Goal: Information Seeking & Learning: Understand process/instructions

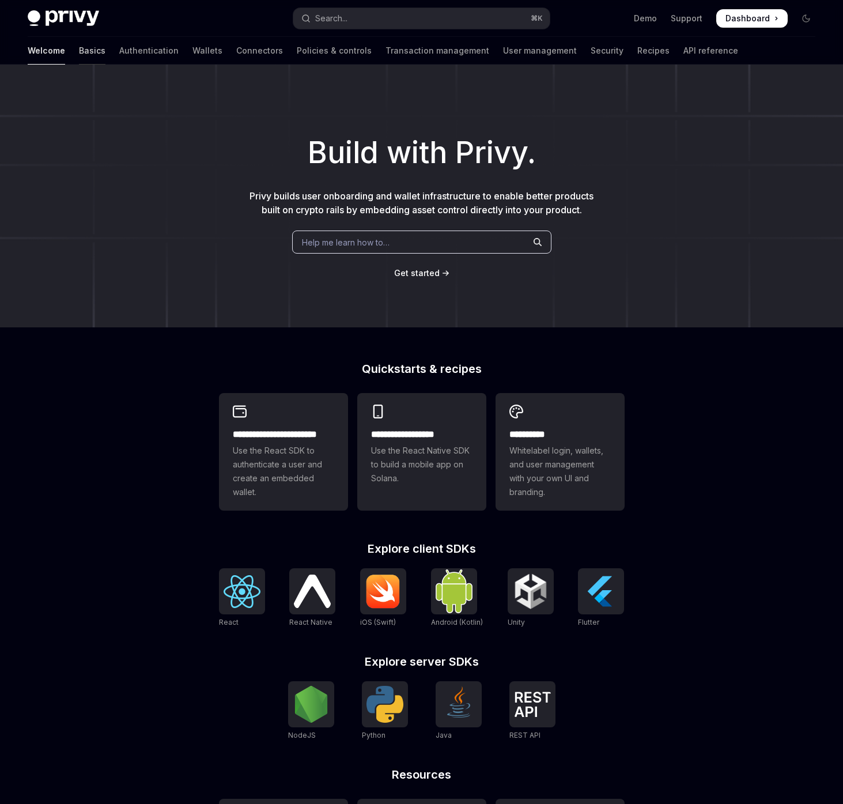
click at [79, 57] on link "Basics" at bounding box center [92, 51] width 27 height 28
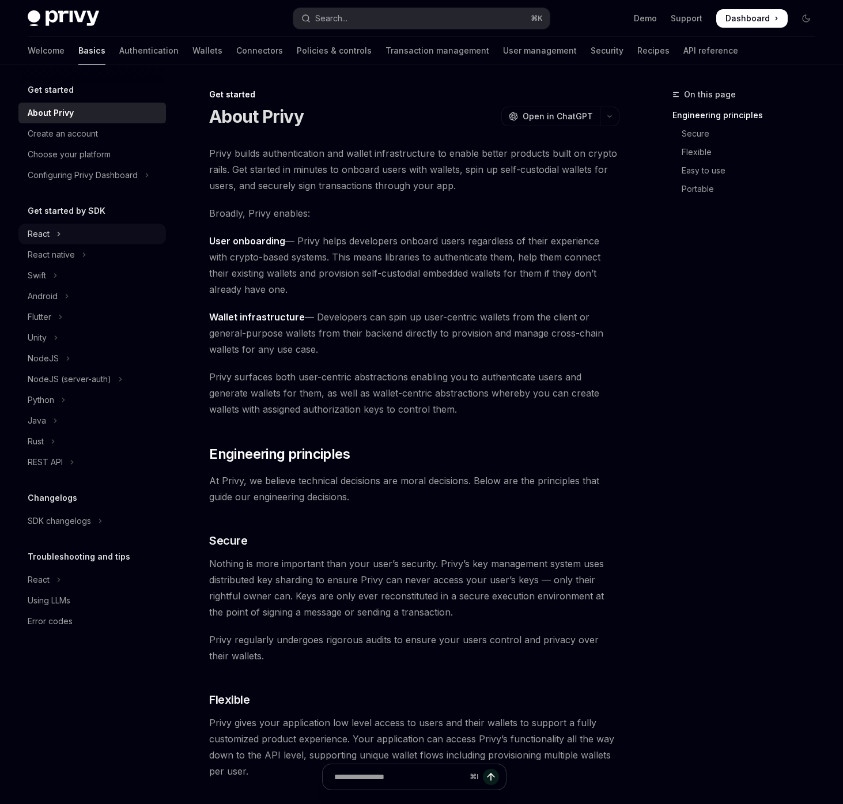
click at [52, 233] on button "React" at bounding box center [92, 234] width 148 height 21
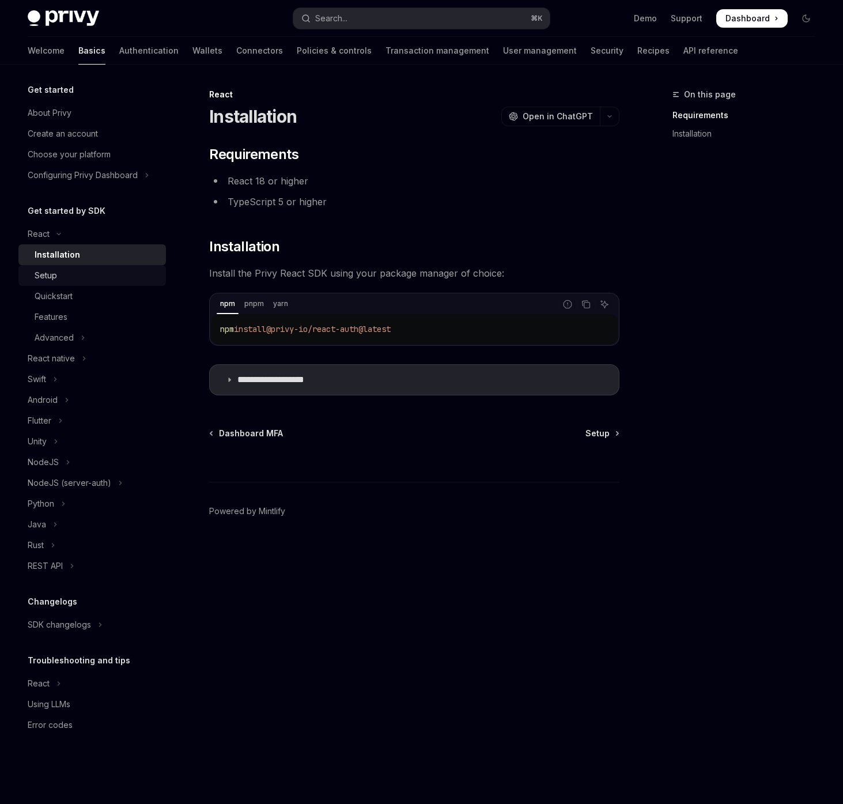
click at [72, 272] on div "Setup" at bounding box center [97, 276] width 125 height 14
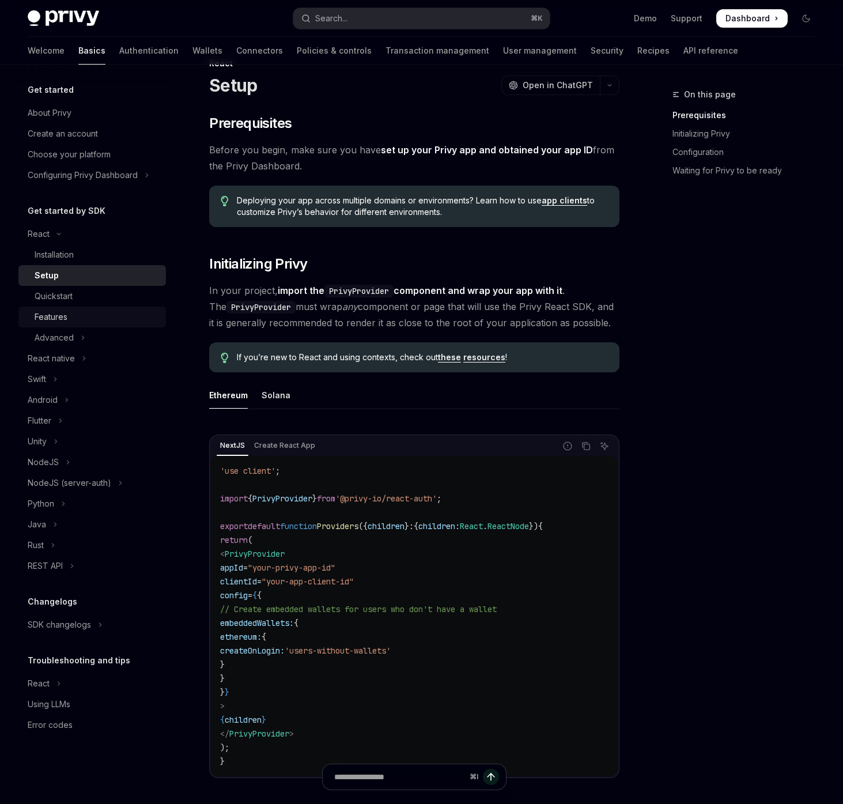
scroll to position [32, 0]
click at [81, 298] on div "Quickstart" at bounding box center [97, 296] width 125 height 14
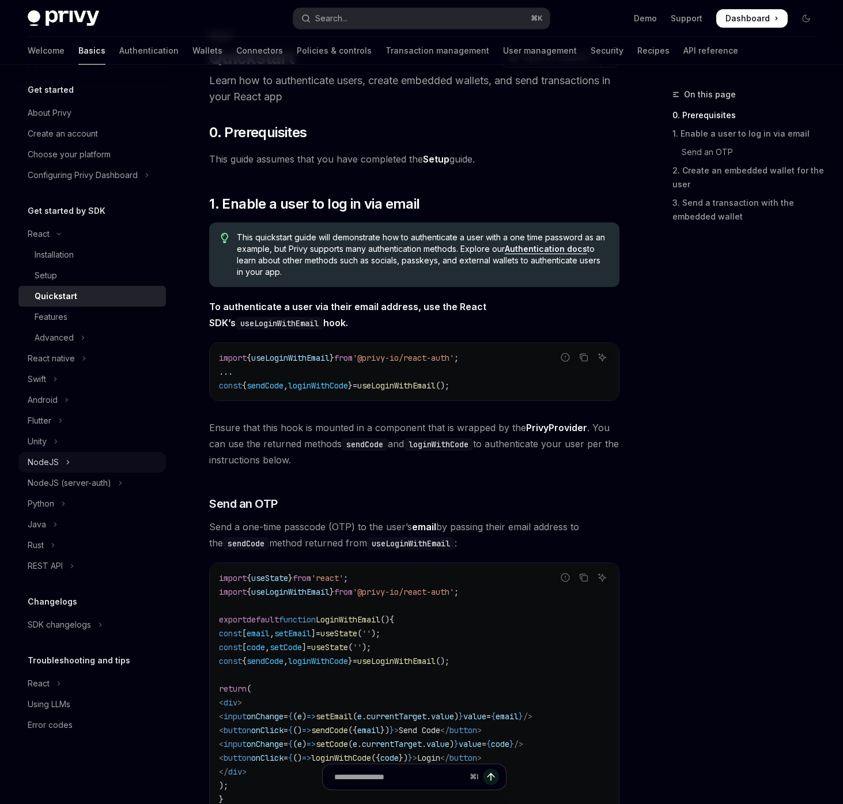
scroll to position [60, 0]
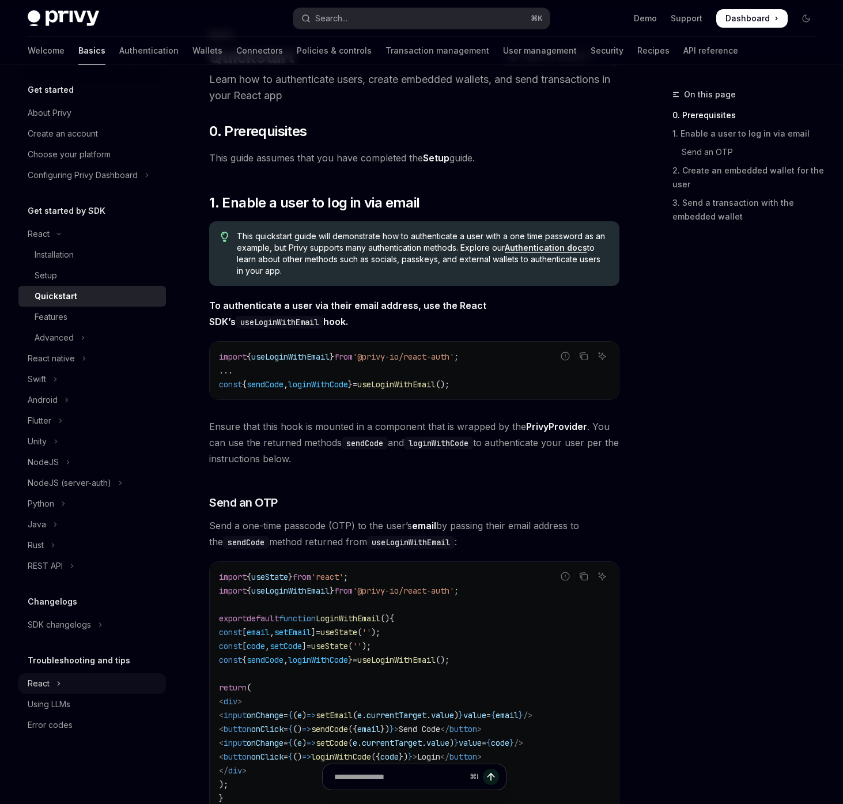
click at [54, 684] on button "React" at bounding box center [92, 683] width 148 height 21
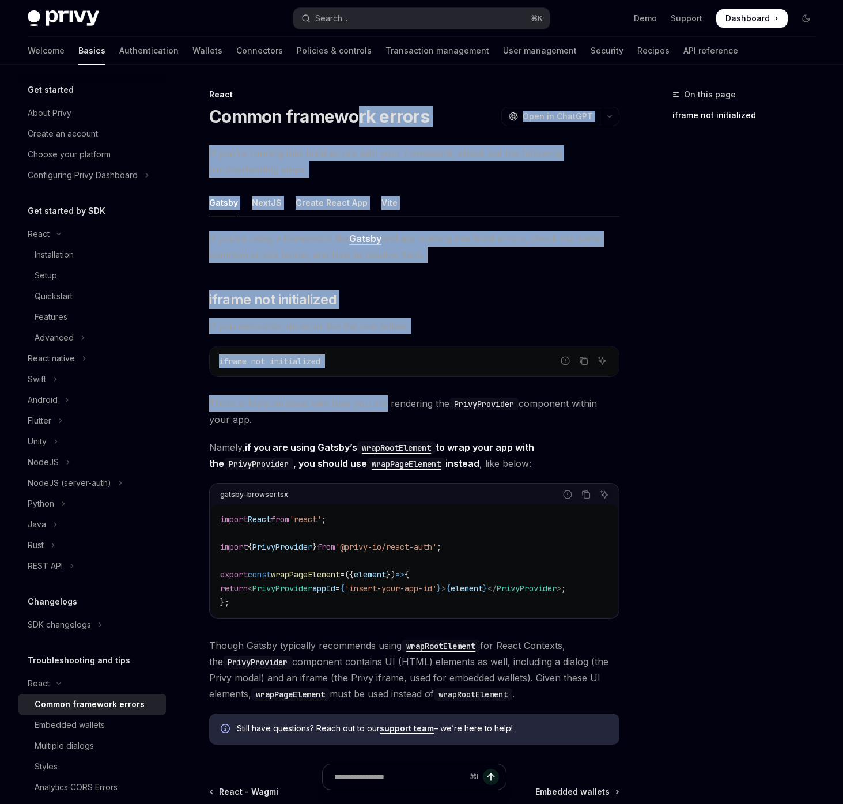
drag, startPoint x: 355, startPoint y: 122, endPoint x: 368, endPoint y: 400, distance: 278.8
click at [383, 398] on div "React Common framework errors OpenAI Open in ChatGPT OpenAI Open in ChatGPT If …" at bounding box center [306, 514] width 631 height 853
drag, startPoint x: 367, startPoint y: 452, endPoint x: 361, endPoint y: 447, distance: 6.9
click at [292, 239] on span "If you’re using a framework like Gatsby and are running into build errors, chec…" at bounding box center [414, 247] width 410 height 32
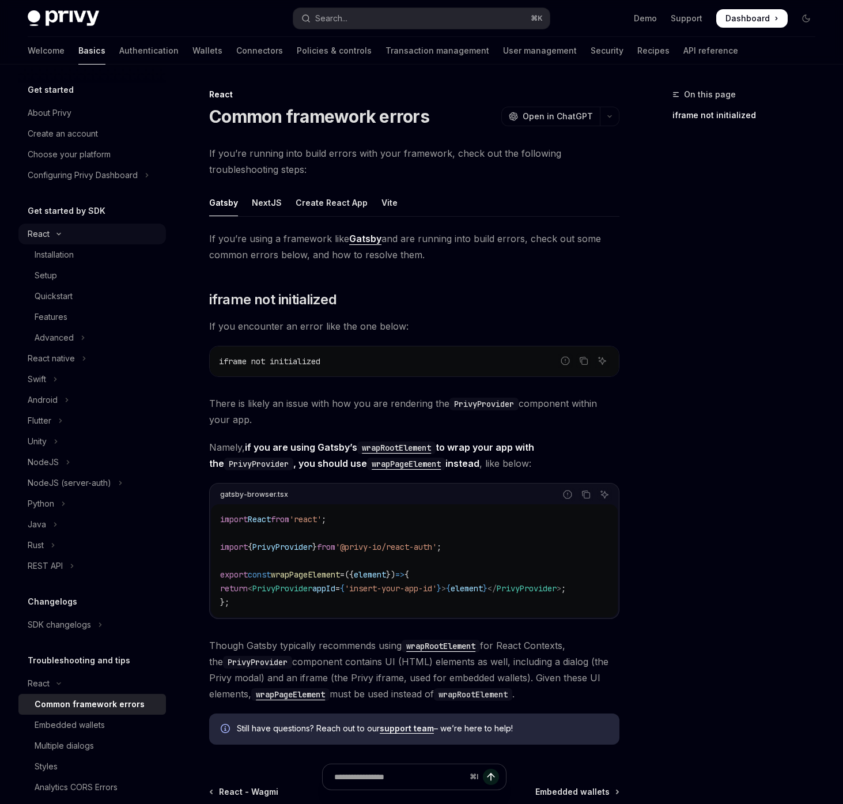
click at [62, 235] on icon "Toggle React section" at bounding box center [59, 234] width 14 height 5
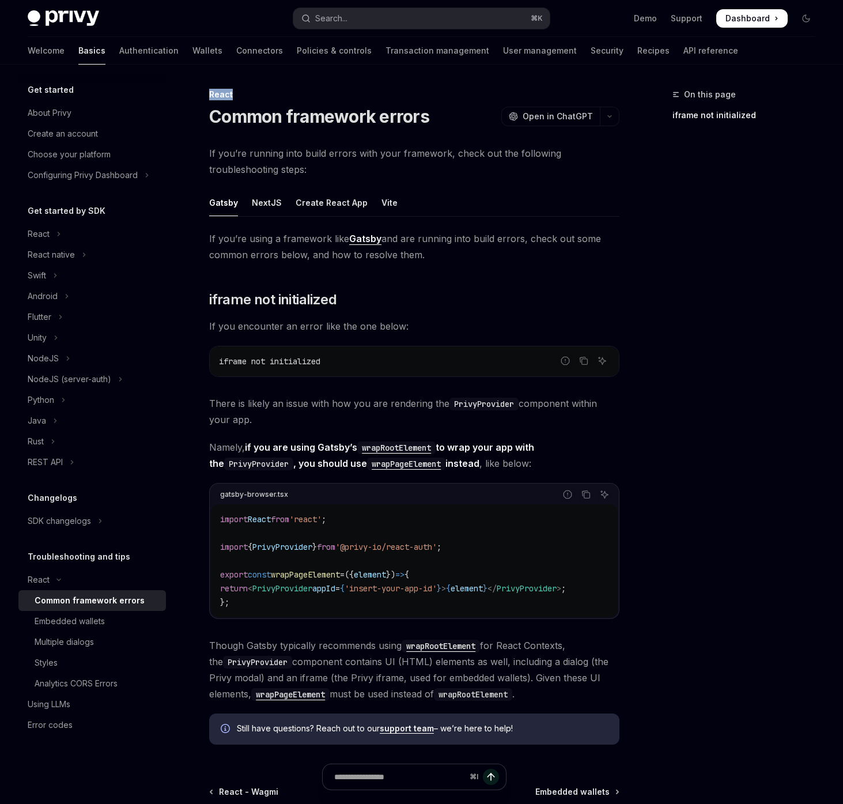
drag, startPoint x: 345, startPoint y: 89, endPoint x: 732, endPoint y: 488, distance: 555.7
click at [732, 488] on div "On this page iframe not initialized React Common framework errors OpenAI Open i…" at bounding box center [421, 503] width 807 height 876
click at [732, 488] on div "On this page iframe not initialized" at bounding box center [737, 446] width 175 height 717
drag, startPoint x: 732, startPoint y: 488, endPoint x: 732, endPoint y: 220, distance: 268.7
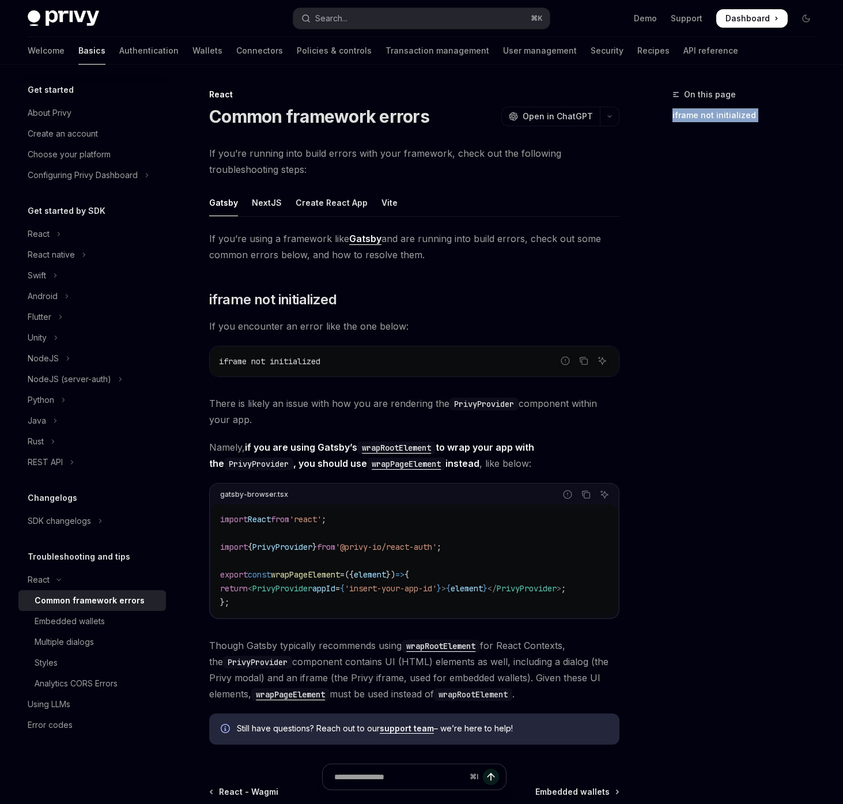
click at [732, 220] on div "On this page iframe not initialized" at bounding box center [737, 446] width 175 height 717
click at [59, 238] on icon "Toggle React section" at bounding box center [59, 234] width 5 height 14
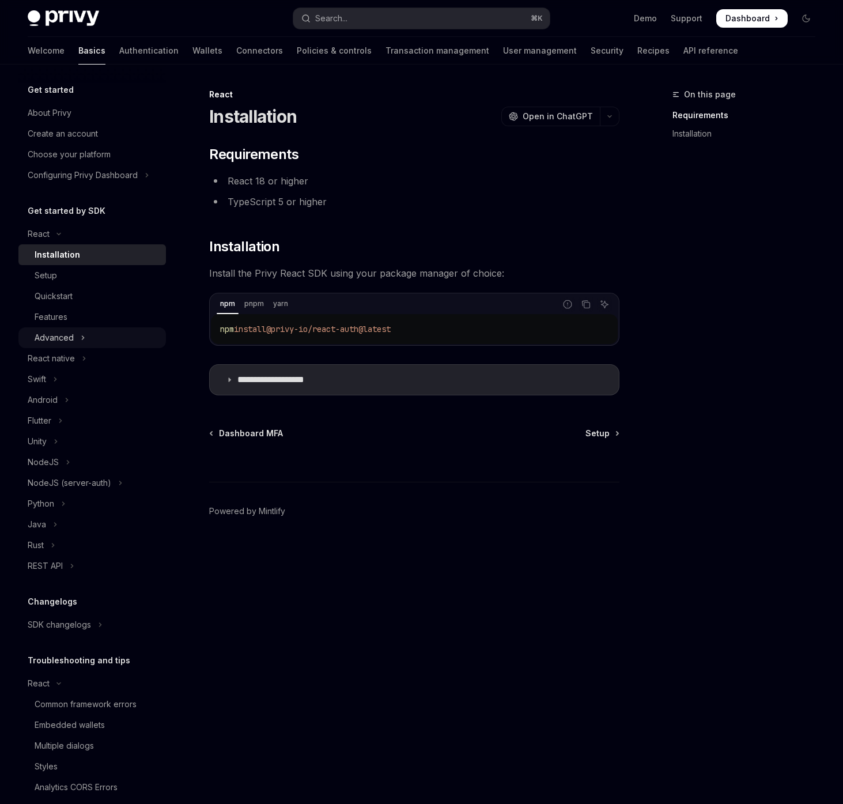
click at [83, 338] on icon "Toggle Advanced section" at bounding box center [83, 337] width 2 height 3
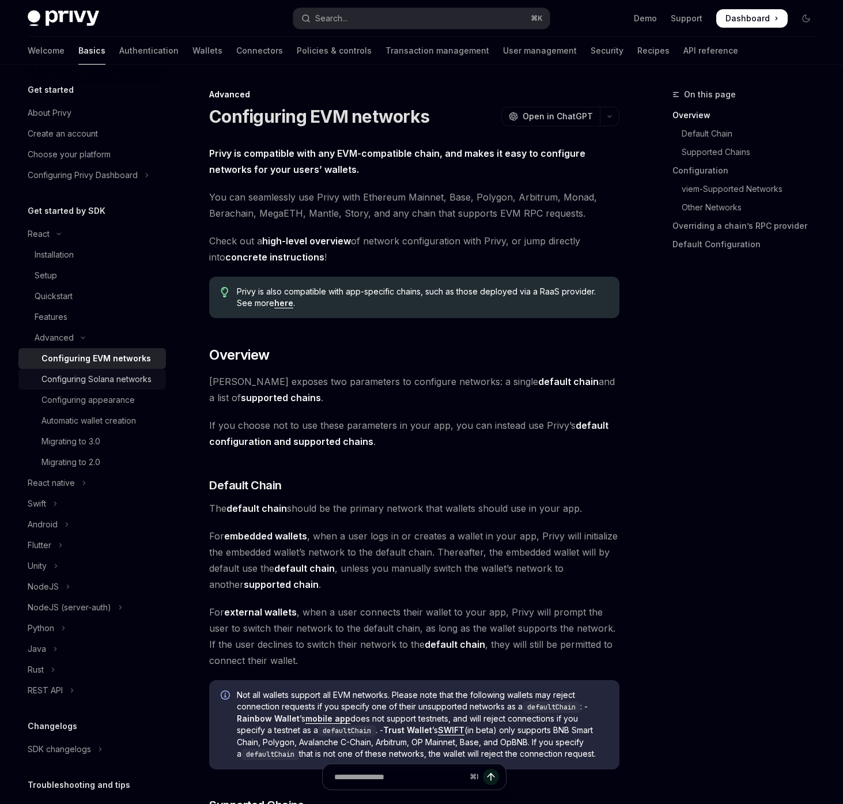
click at [115, 379] on div "Configuring Solana networks" at bounding box center [97, 379] width 110 height 14
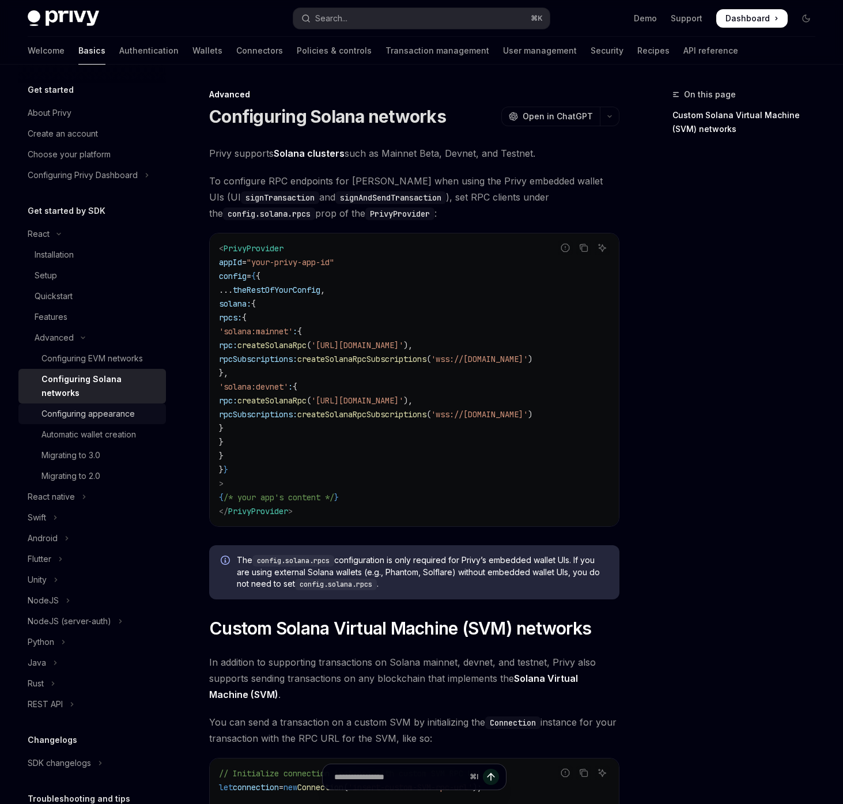
click at [133, 407] on div "Configuring appearance" at bounding box center [88, 414] width 93 height 14
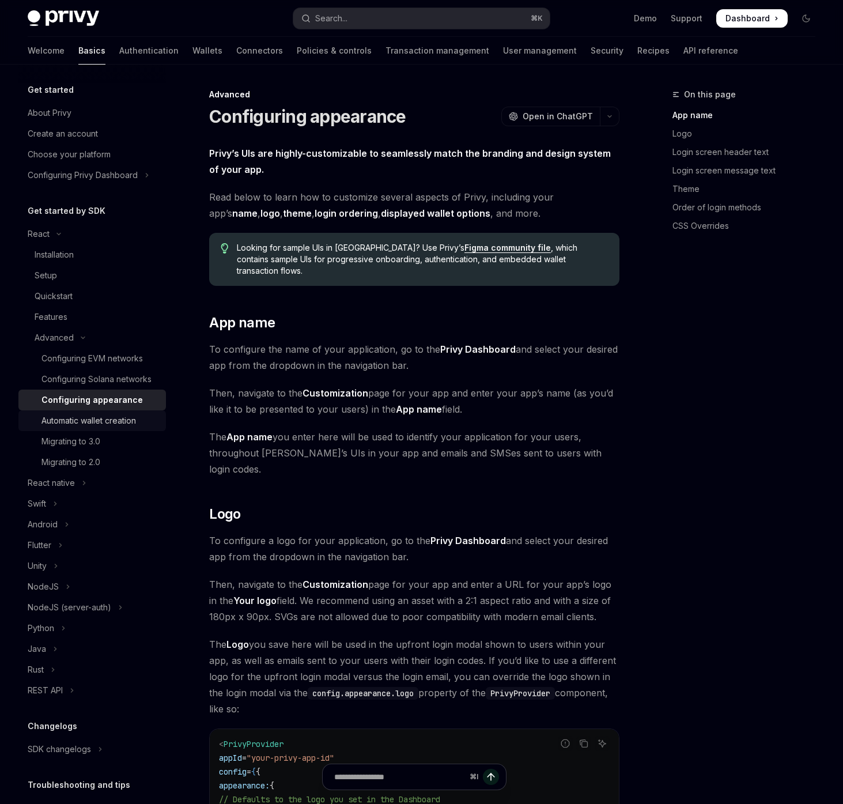
click at [133, 421] on div "Automatic wallet creation" at bounding box center [89, 421] width 95 height 14
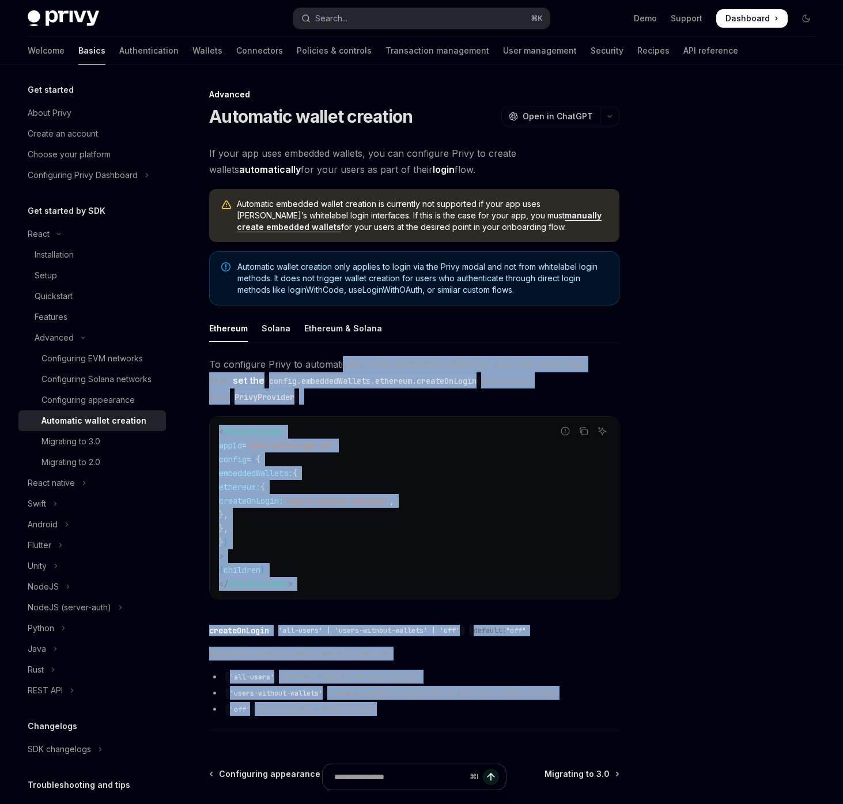
drag, startPoint x: 340, startPoint y: 372, endPoint x: 385, endPoint y: 699, distance: 330.5
click at [386, 703] on div "To configure Privy to automatically create embedded wallets for your user when …" at bounding box center [414, 546] width 410 height 380
click at [385, 697] on li "'users-without-wallets' : Create a wallet for users who do not have a wallet on…" at bounding box center [414, 693] width 410 height 14
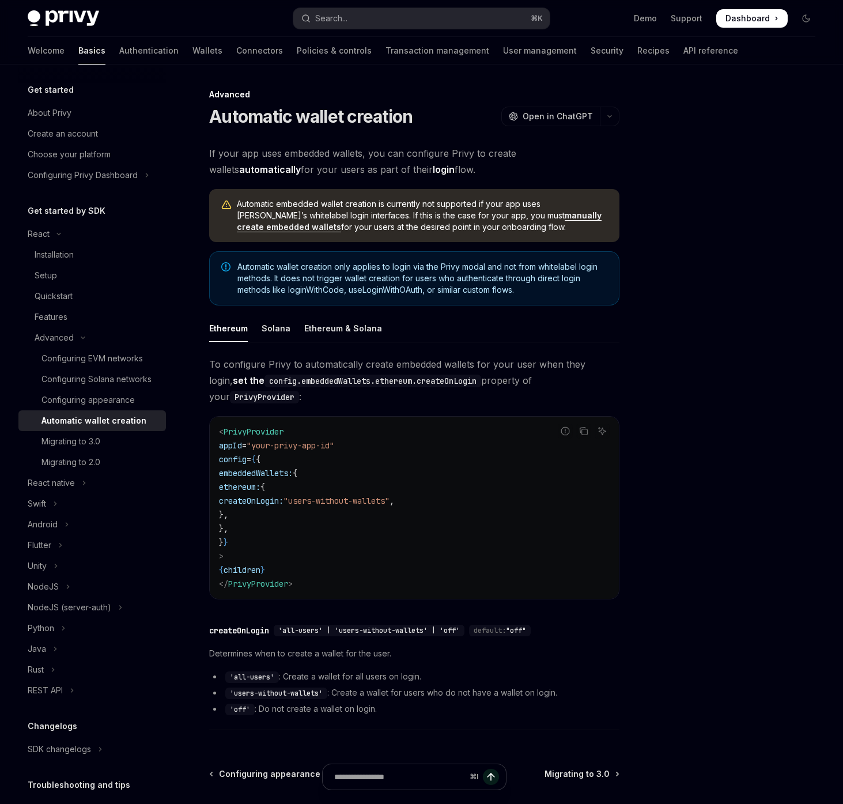
scroll to position [118, 0]
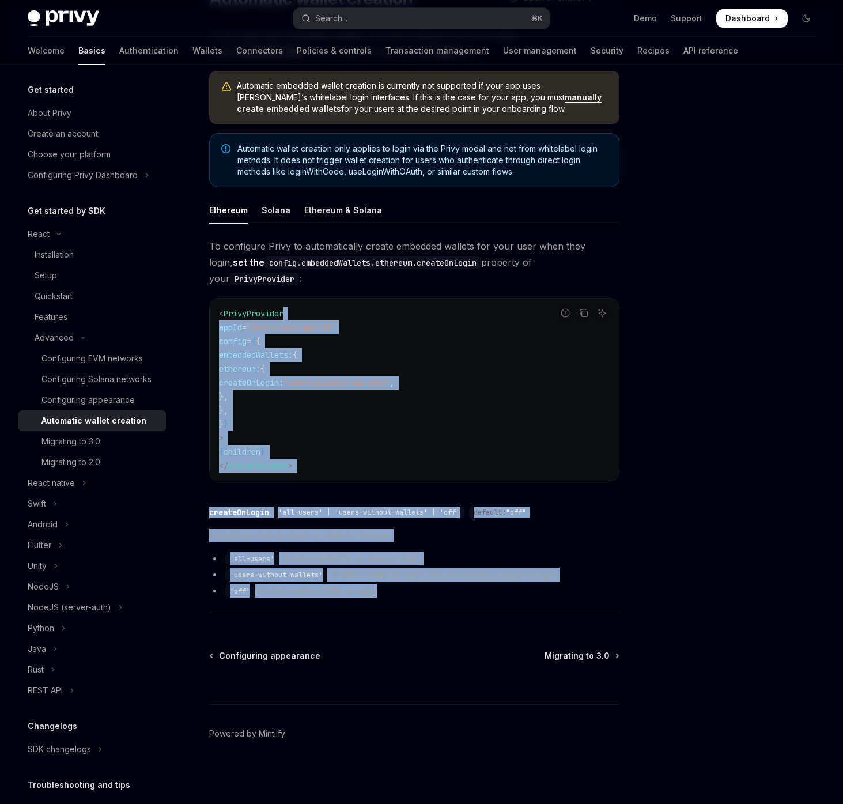
drag, startPoint x: 385, startPoint y: 593, endPoint x: 431, endPoint y: 275, distance: 320.9
click at [415, 314] on div "To configure Privy to automatically create embedded wallets for your user when …" at bounding box center [414, 428] width 410 height 380
click at [431, 287] on div "To configure Privy to automatically create embedded wallets for your user when …" at bounding box center [414, 428] width 410 height 380
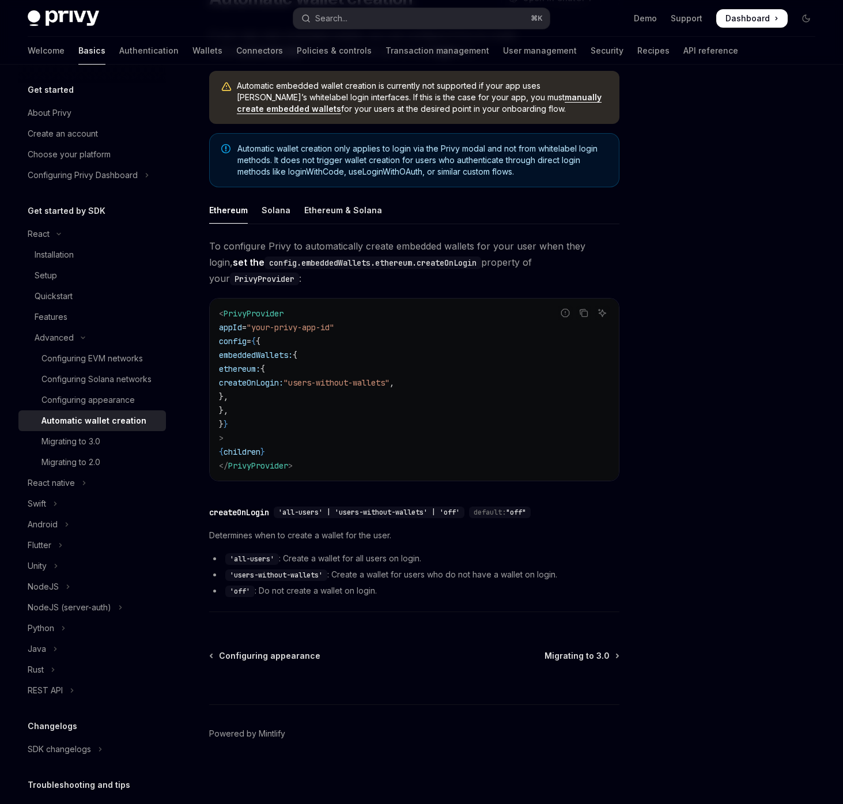
click at [431, 287] on div "To configure Privy to automatically create embedded wallets for your user when …" at bounding box center [414, 428] width 410 height 380
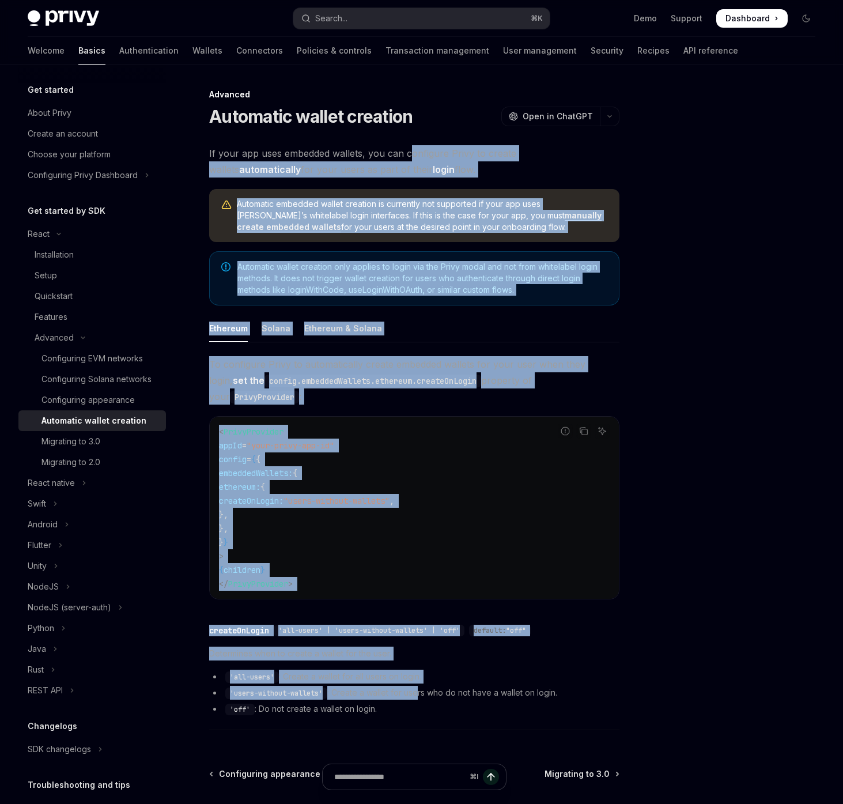
drag, startPoint x: 412, startPoint y: 152, endPoint x: 420, endPoint y: 684, distance: 532.8
click at [421, 689] on div "If your app uses embedded wallets, you can configure Privy to create wallets au…" at bounding box center [414, 440] width 410 height 591
click at [424, 650] on span "Determines when to create a wallet for the user." at bounding box center [414, 654] width 410 height 14
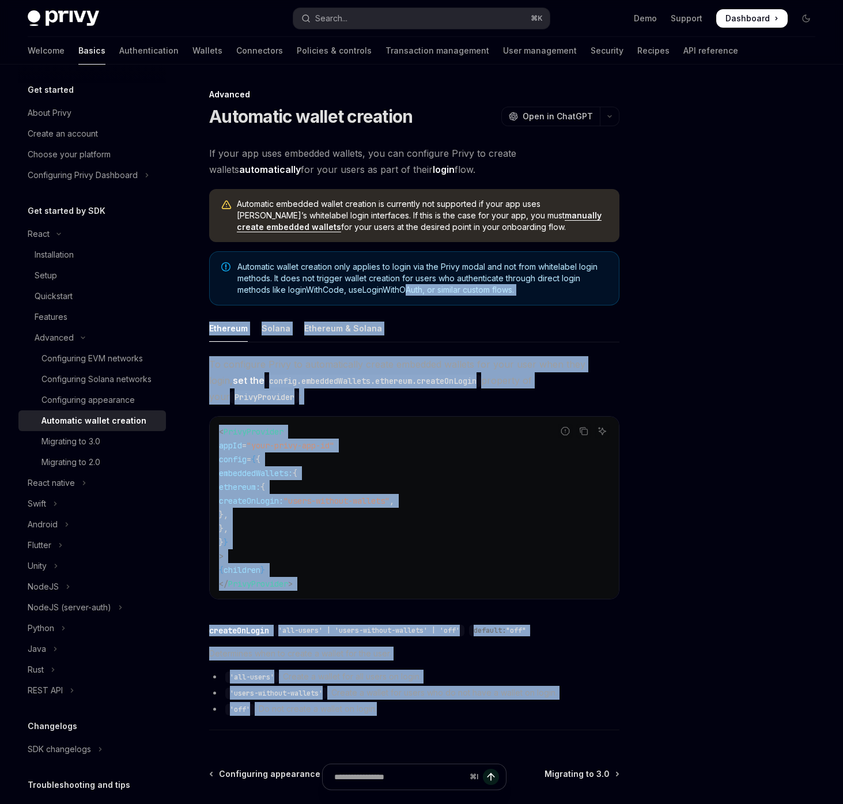
drag, startPoint x: 401, startPoint y: 715, endPoint x: 415, endPoint y: 261, distance: 454.0
click at [412, 269] on div "If your app uses embedded wallets, you can configure Privy to create wallets au…" at bounding box center [414, 440] width 410 height 591
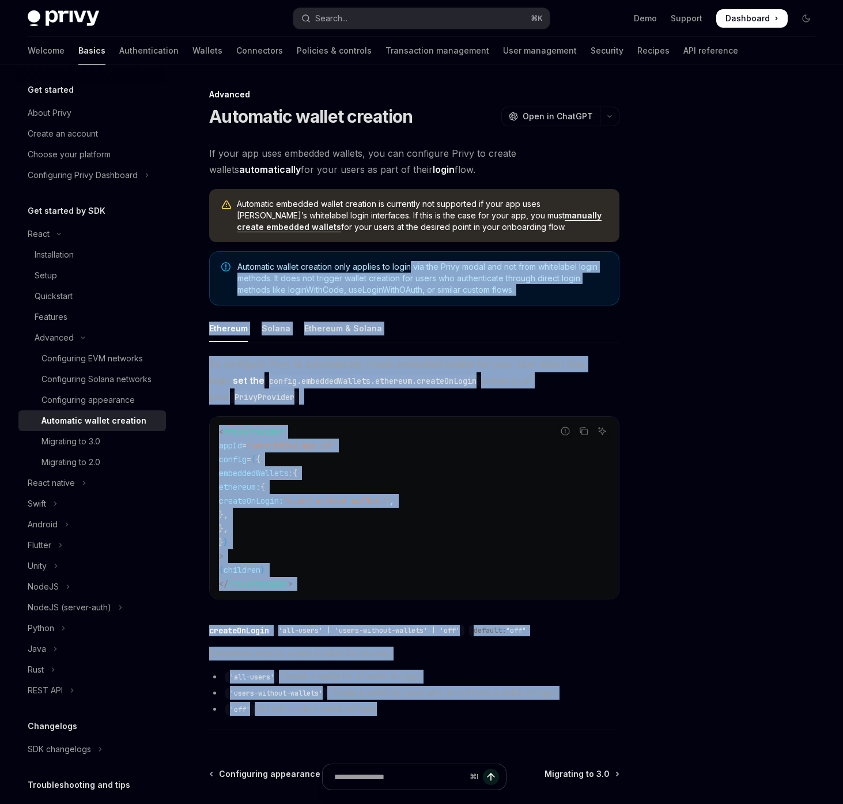
click at [415, 261] on span "Automatic wallet creation only applies to login via the Privy modal and not fro…" at bounding box center [423, 278] width 370 height 35
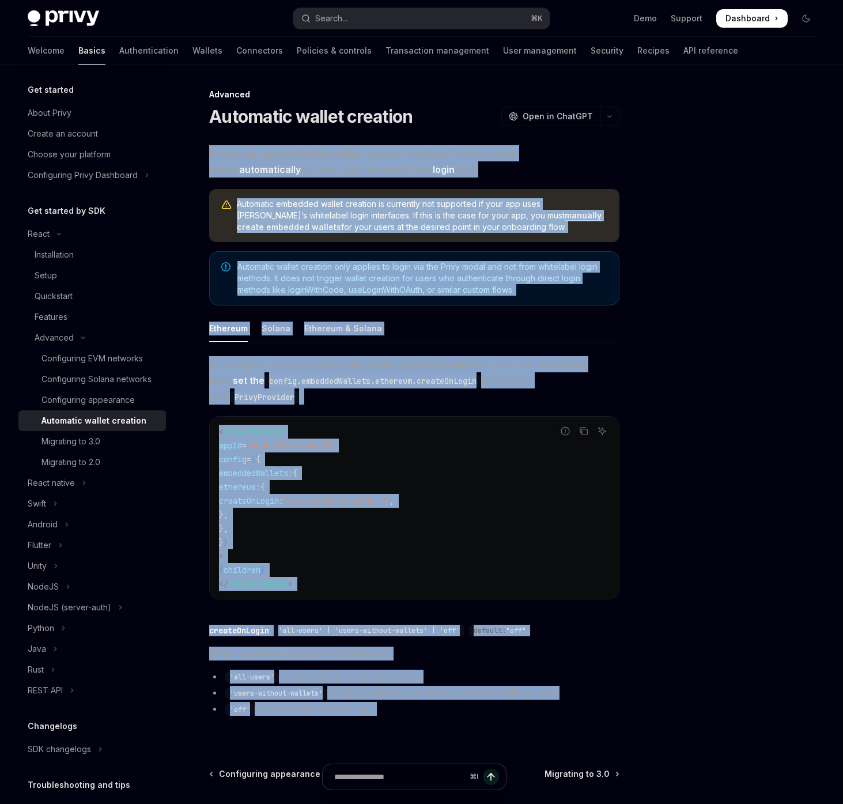
drag, startPoint x: 444, startPoint y: 136, endPoint x: 420, endPoint y: 719, distance: 583.4
click at [423, 728] on div "Advanced Automatic wallet creation OpenAI Open in ChatGPT OpenAI Open in ChatGP…" at bounding box center [306, 505] width 631 height 835
click at [420, 719] on div "​ createOnLogin 'all-users' | 'users-without-wallets' | 'off' default: "off" De…" at bounding box center [414, 674] width 410 height 112
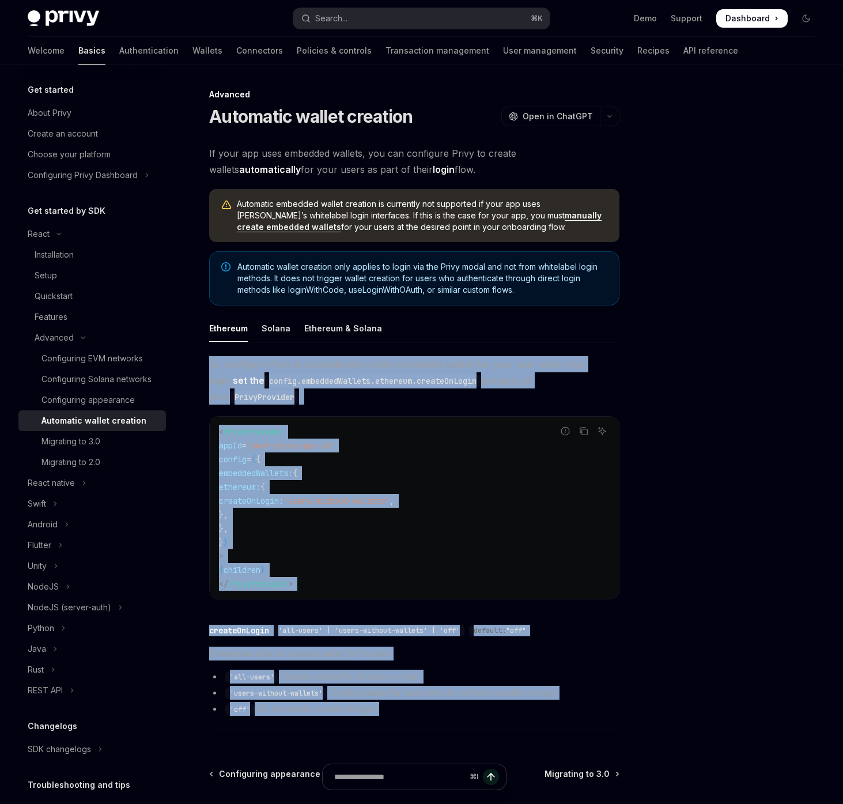
drag, startPoint x: 420, startPoint y: 719, endPoint x: 462, endPoint y: 334, distance: 386.8
click at [462, 335] on div "Ethereum Solana Ethereum & Solana To configure Privy to automatically create em…" at bounding box center [414, 525] width 410 height 421
click at [421, 356] on span "To configure Privy to automatically create embedded wallets for your user when …" at bounding box center [414, 380] width 410 height 48
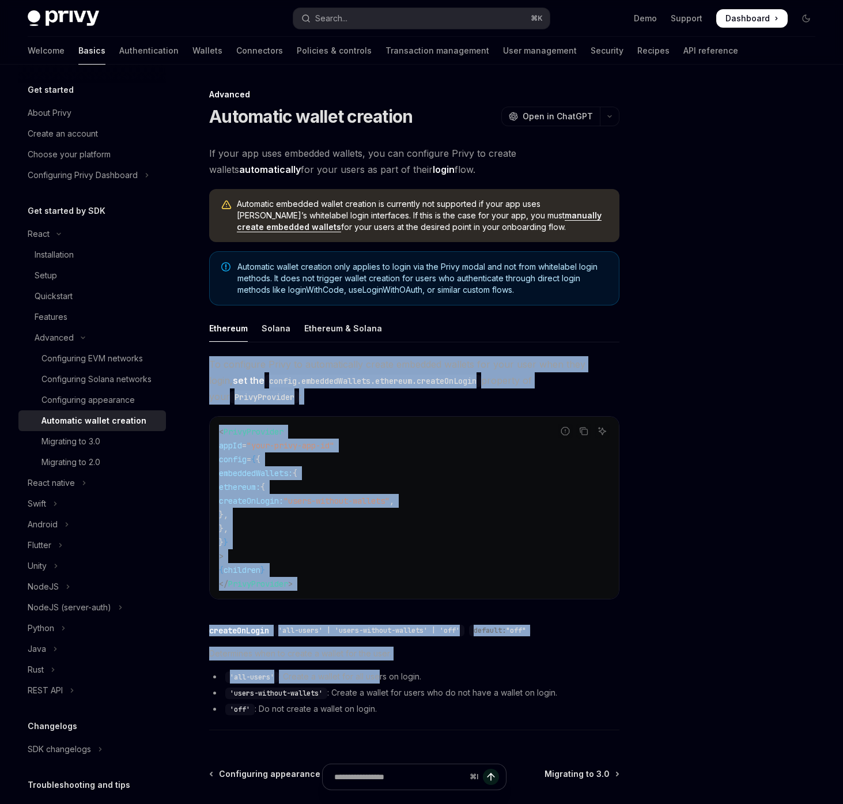
drag, startPoint x: 421, startPoint y: 356, endPoint x: 376, endPoint y: 699, distance: 346.5
click at [378, 697] on div "To configure Privy to automatically create embedded wallets for your user when …" at bounding box center [414, 546] width 410 height 380
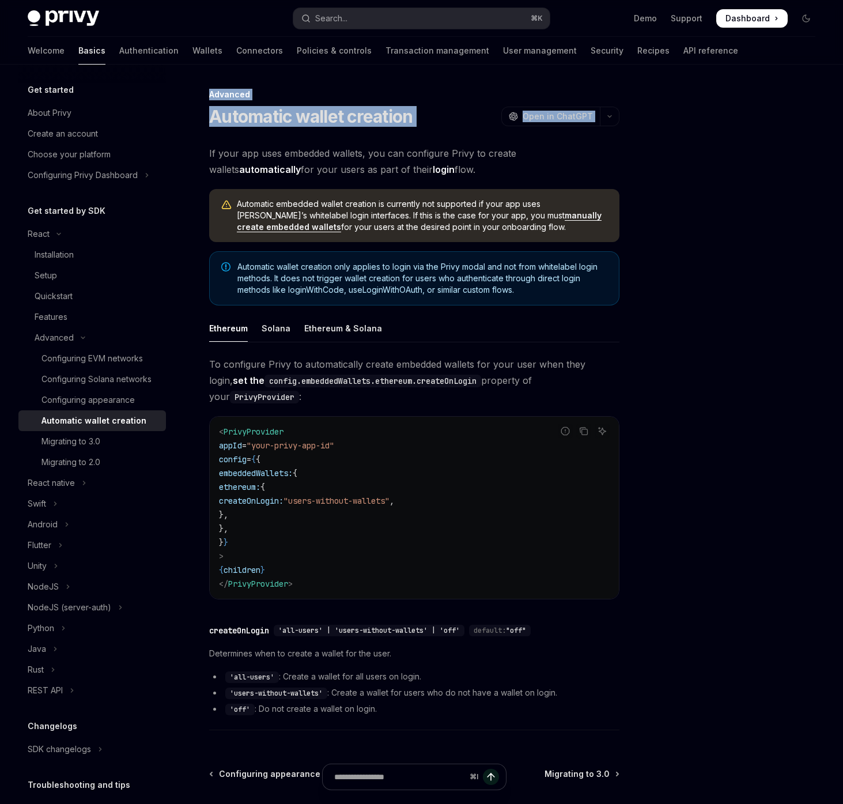
drag, startPoint x: 347, startPoint y: 133, endPoint x: 658, endPoint y: 439, distance: 437.0
click at [672, 441] on div "Advanced Automatic wallet creation OpenAI Open in ChatGPT OpenAI Open in ChatGP…" at bounding box center [421, 494] width 807 height 858
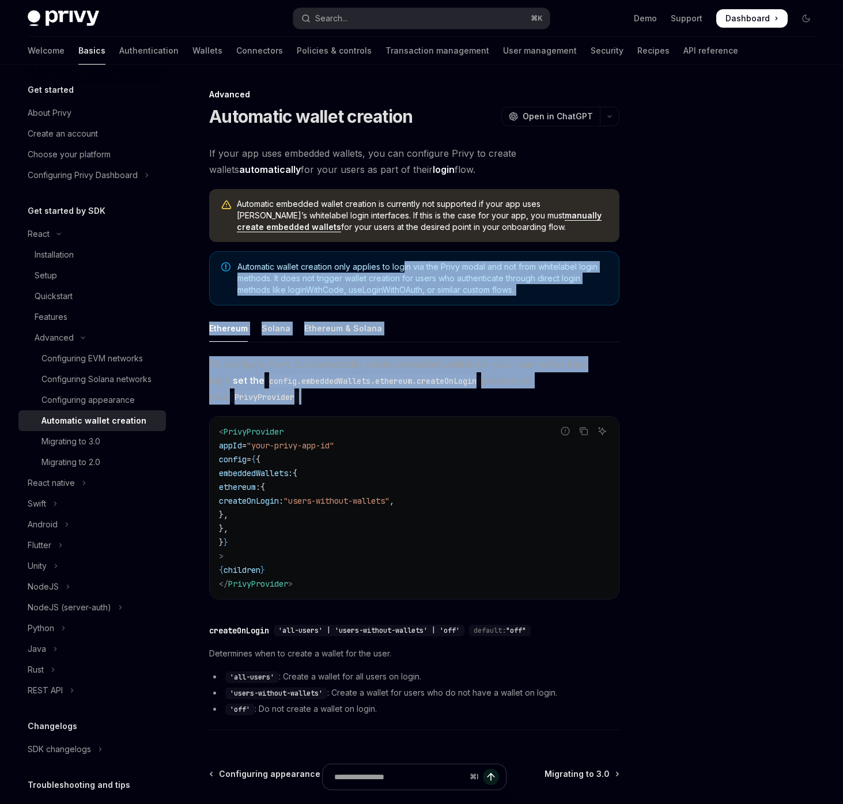
drag, startPoint x: 594, startPoint y: 389, endPoint x: 400, endPoint y: 258, distance: 234.3
click at [405, 263] on div "If your app uses embedded wallets, you can configure Privy to create wallets au…" at bounding box center [414, 440] width 410 height 591
drag, startPoint x: 337, startPoint y: 135, endPoint x: 616, endPoint y: 457, distance: 425.8
click at [624, 471] on div "Advanced Automatic wallet creation OpenAI Open in ChatGPT OpenAI Open in ChatGP…" at bounding box center [421, 494] width 807 height 858
click at [413, 392] on span "To configure Privy to automatically create embedded wallets for your user when …" at bounding box center [414, 380] width 410 height 48
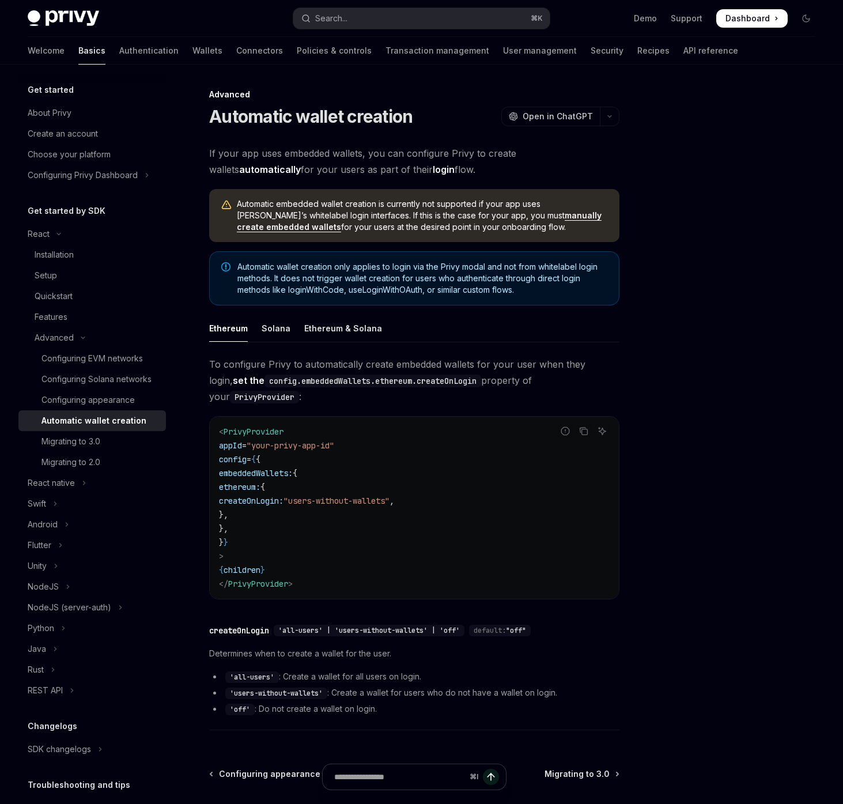
click at [166, 50] on div "Welcome Basics Authentication Wallets Connectors Policies & controls Transactio…" at bounding box center [383, 51] width 711 height 28
click at [193, 50] on link "Wallets" at bounding box center [208, 51] width 30 height 28
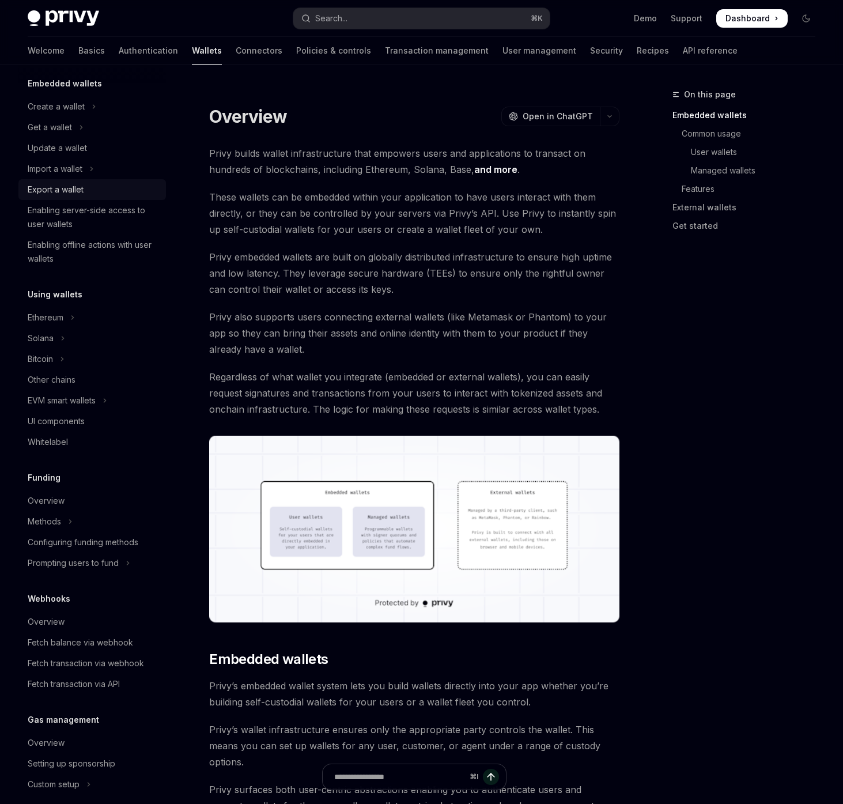
scroll to position [131, 0]
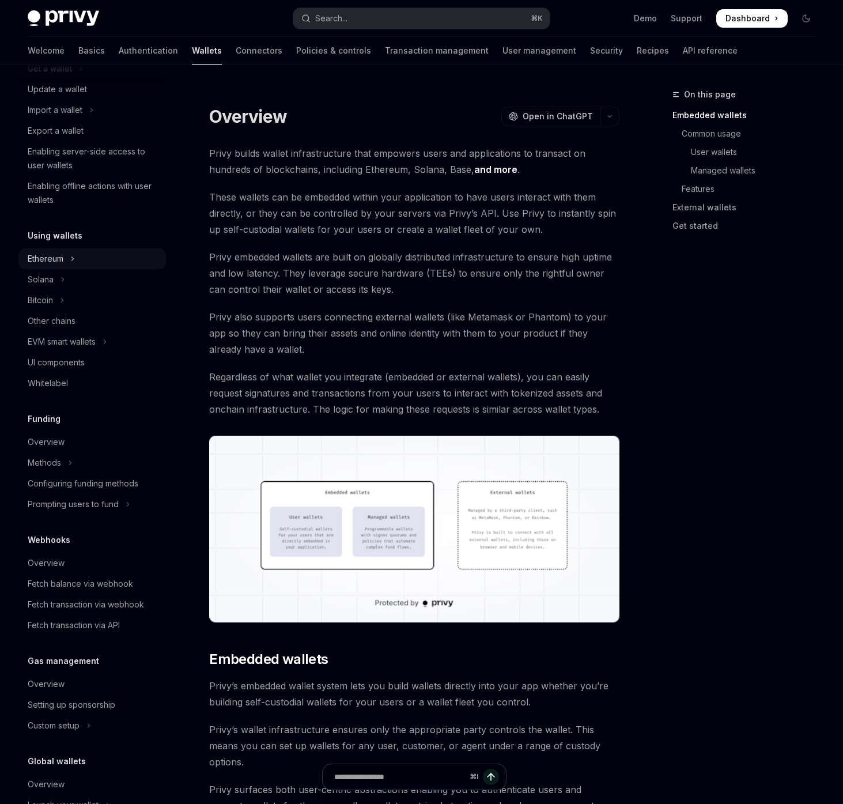
click at [76, 250] on button "Ethereum" at bounding box center [92, 258] width 148 height 21
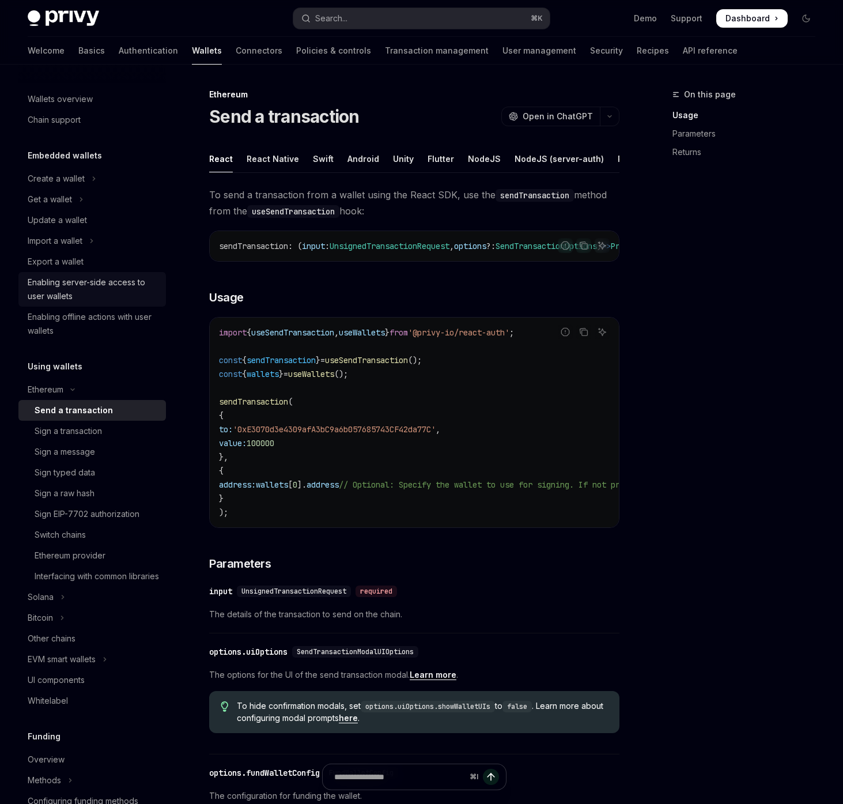
click at [103, 281] on div "Enabling server-side access to user wallets" at bounding box center [93, 290] width 131 height 28
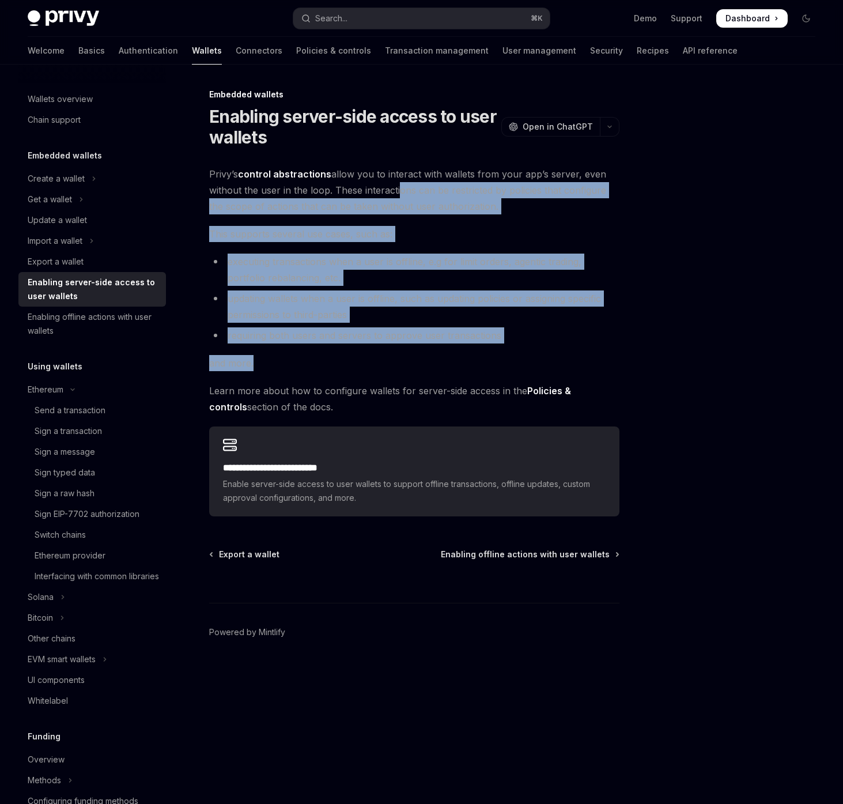
drag, startPoint x: 397, startPoint y: 183, endPoint x: 397, endPoint y: 378, distance: 194.3
click at [397, 375] on div "**********" at bounding box center [414, 341] width 410 height 351
click at [397, 378] on div "**********" at bounding box center [414, 341] width 410 height 351
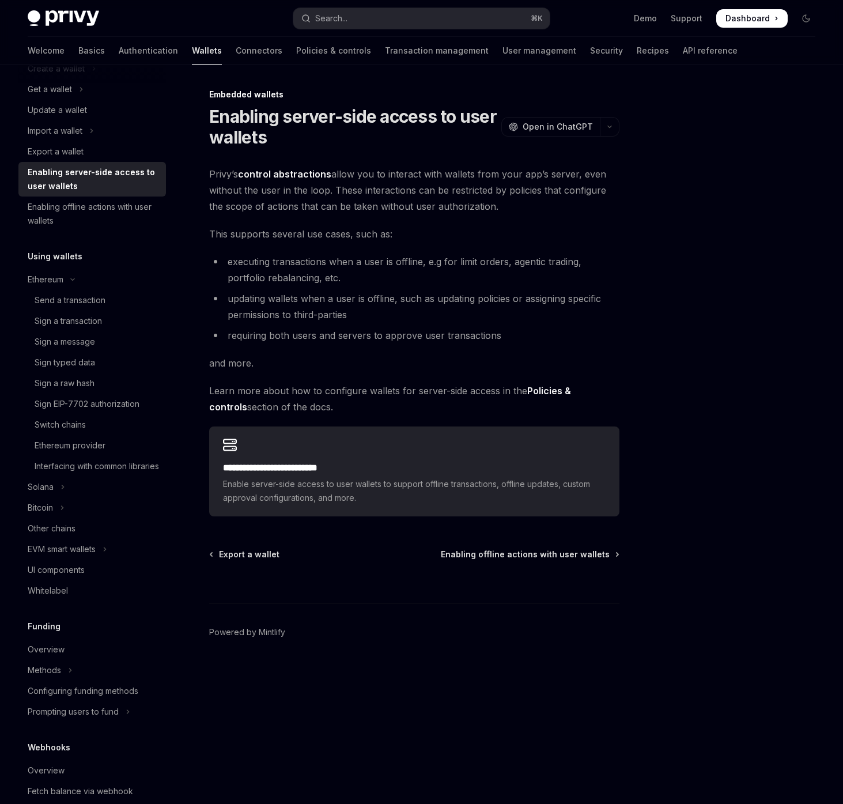
scroll to position [119, 0]
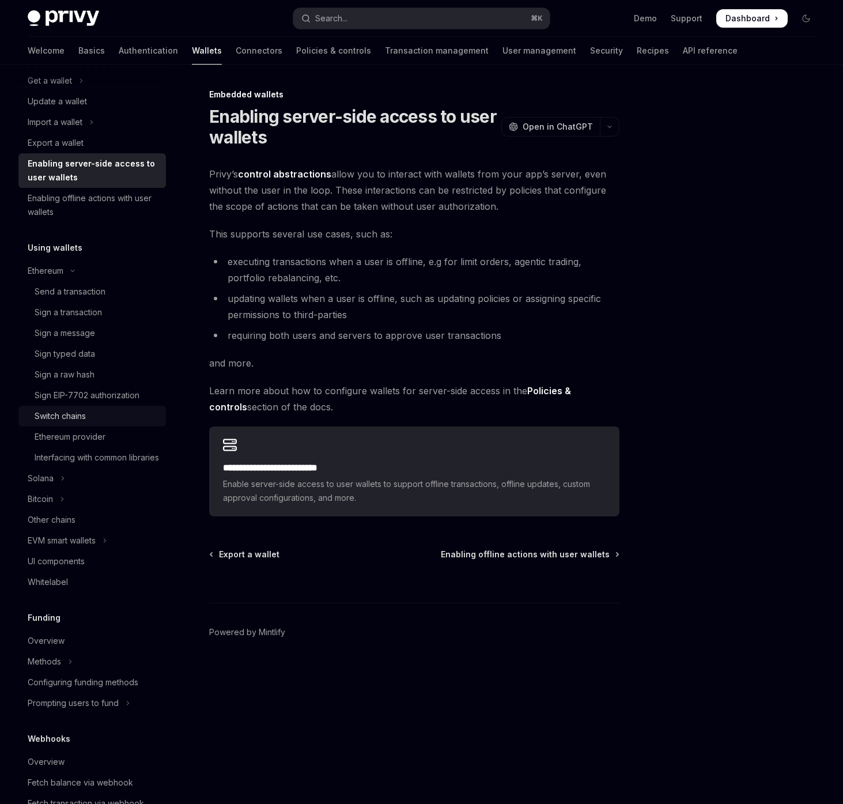
click at [86, 416] on div "Switch chains" at bounding box center [60, 416] width 51 height 14
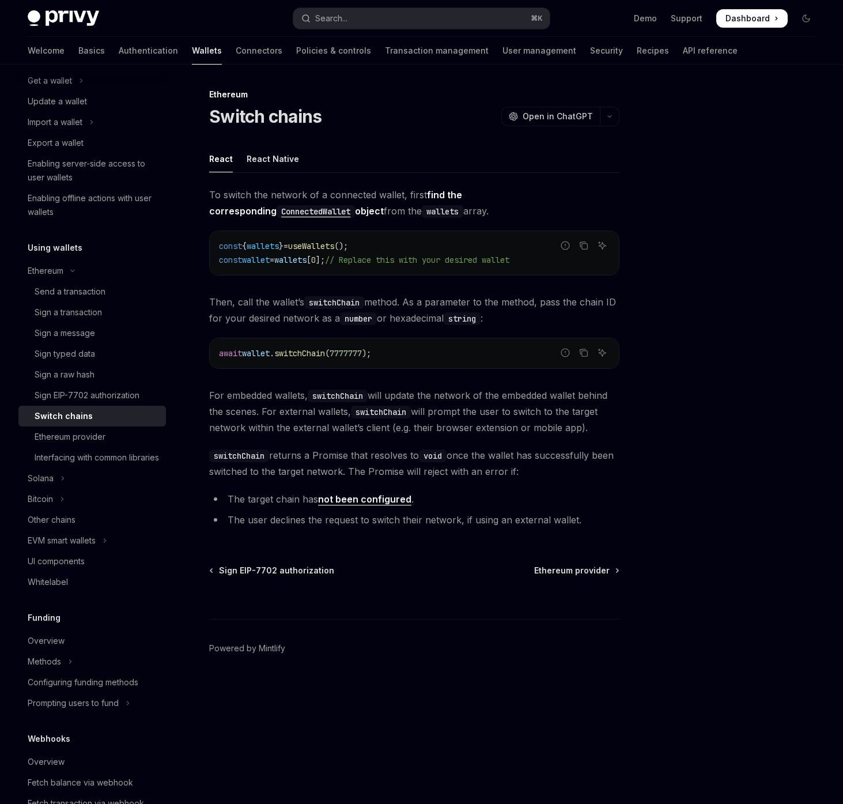
click at [491, 434] on span "For embedded wallets, switchChain will update the network of the embedded walle…" at bounding box center [414, 411] width 410 height 48
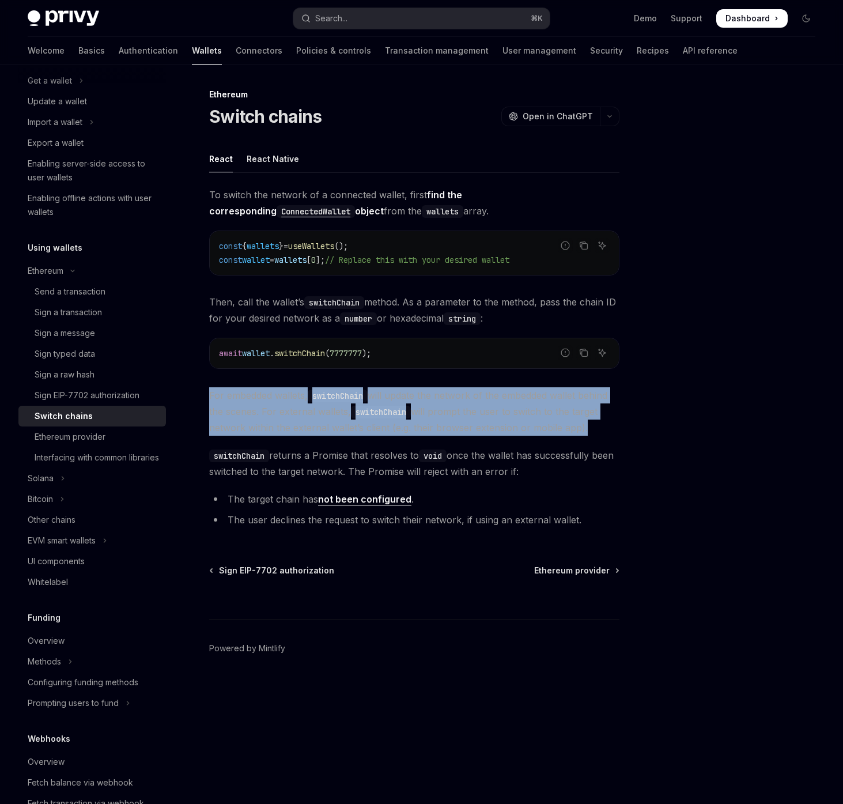
click at [480, 340] on div "await wallet . switchChain ( 7777777 );" at bounding box center [414, 353] width 409 height 30
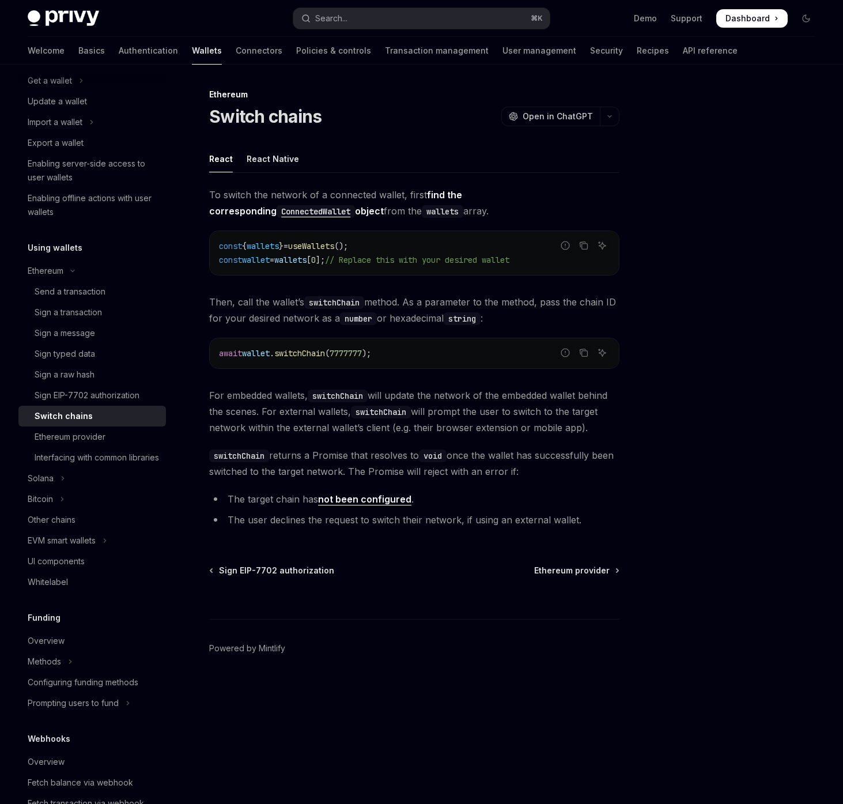
click at [480, 340] on div "await wallet . switchChain ( 7777777 );" at bounding box center [414, 353] width 409 height 30
click at [455, 475] on span "switchChain returns a Promise that resolves to void once the wallet has success…" at bounding box center [414, 463] width 410 height 32
click at [473, 417] on span "For embedded wallets, switchChain will update the network of the embedded walle…" at bounding box center [414, 411] width 410 height 48
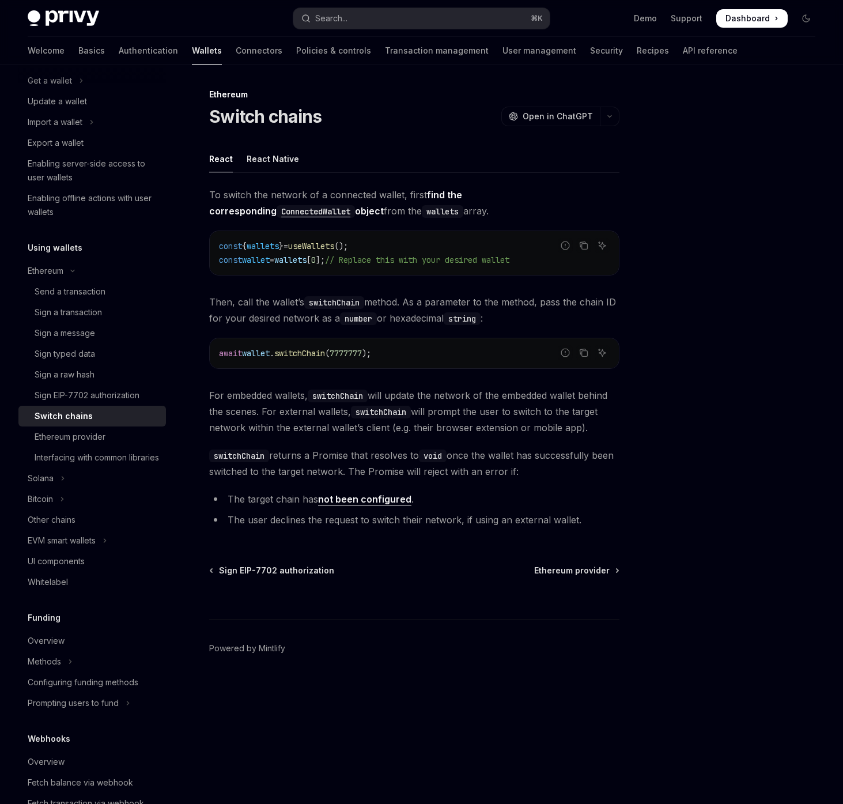
click at [473, 417] on span "For embedded wallets, switchChain will update the network of the embedded walle…" at bounding box center [414, 411] width 410 height 48
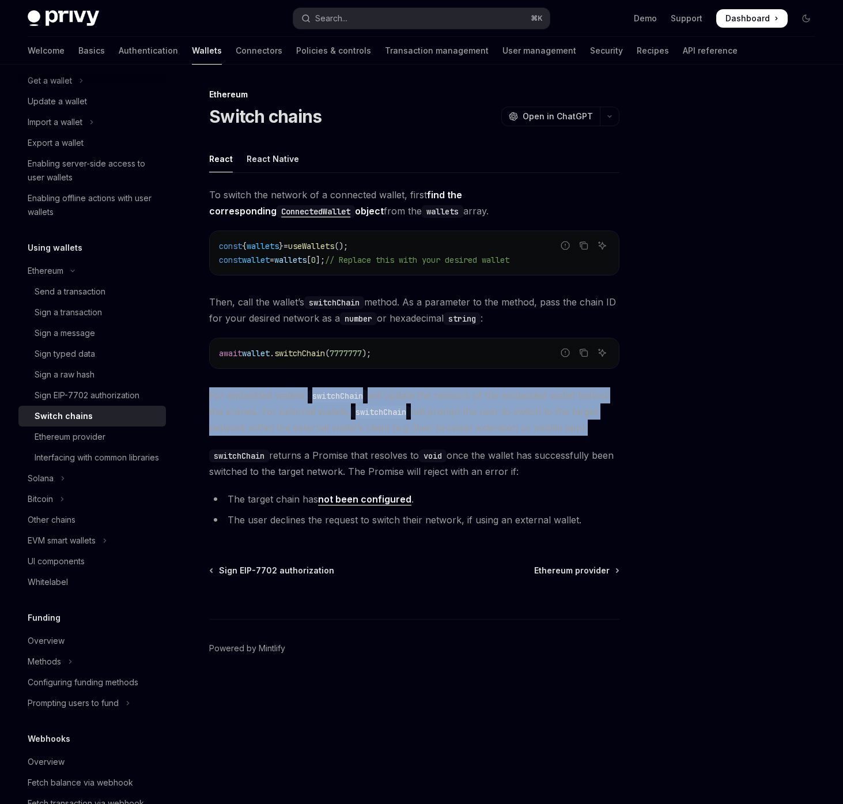
click at [469, 448] on span "switchChain returns a Promise that resolves to void once the wallet has success…" at bounding box center [414, 463] width 410 height 32
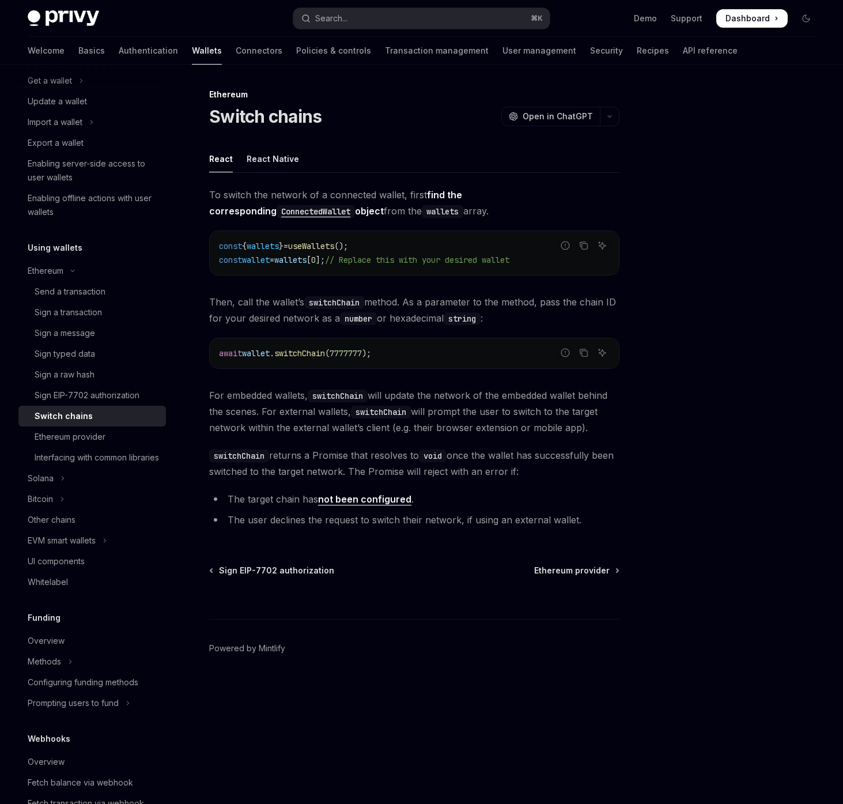
click at [295, 433] on span "For embedded wallets, switchChain will update the network of the embedded walle…" at bounding box center [414, 411] width 410 height 48
click at [295, 417] on span "For embedded wallets, switchChain will update the network of the embedded walle…" at bounding box center [414, 411] width 410 height 48
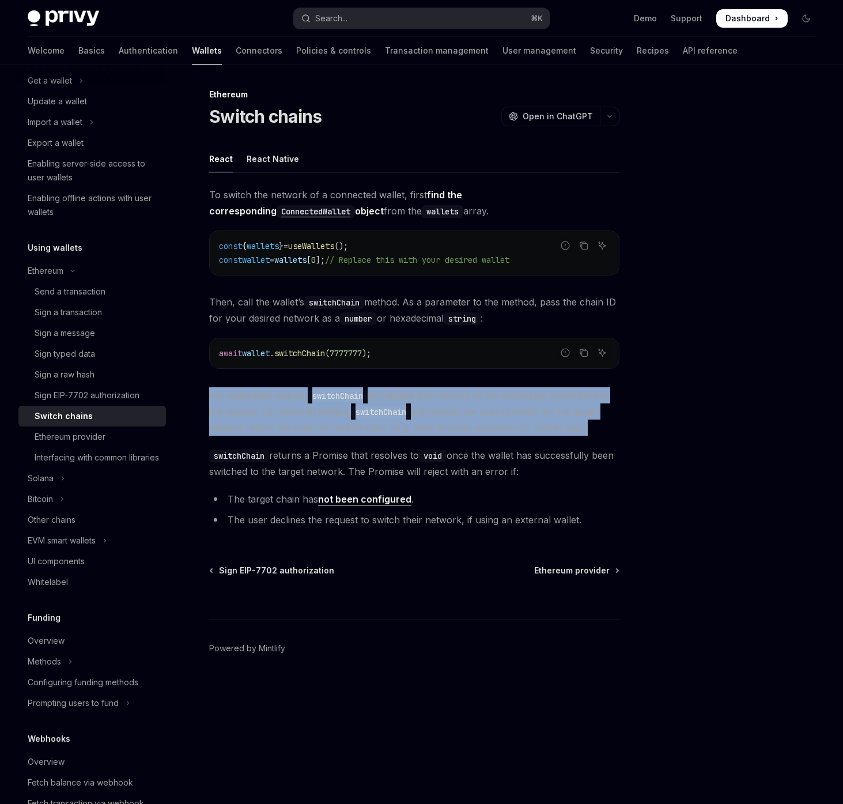
click at [276, 419] on span "For embedded wallets, switchChain will update the network of the embedded walle…" at bounding box center [414, 411] width 410 height 48
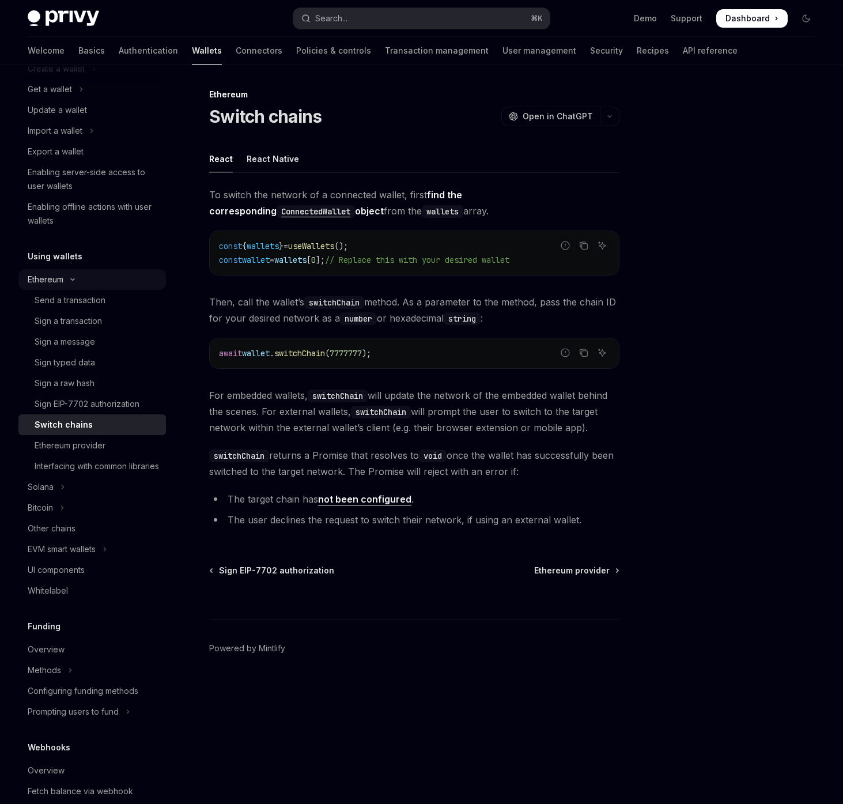
scroll to position [108, 0]
click at [62, 534] on link "Other chains" at bounding box center [92, 530] width 148 height 21
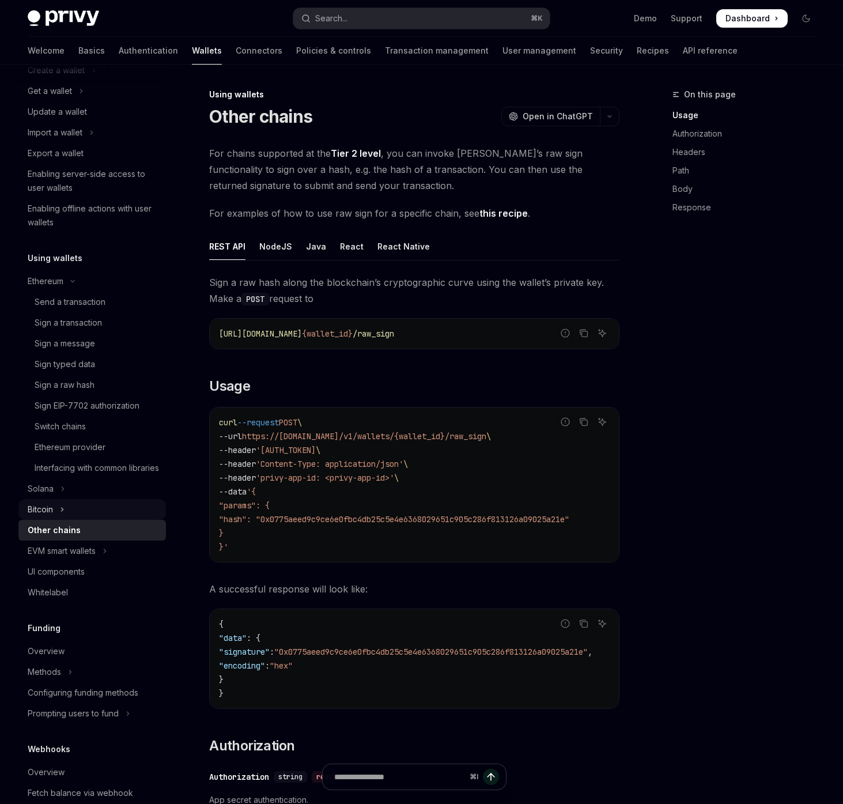
click at [62, 517] on icon "Toggle Bitcoin section" at bounding box center [62, 510] width 5 height 14
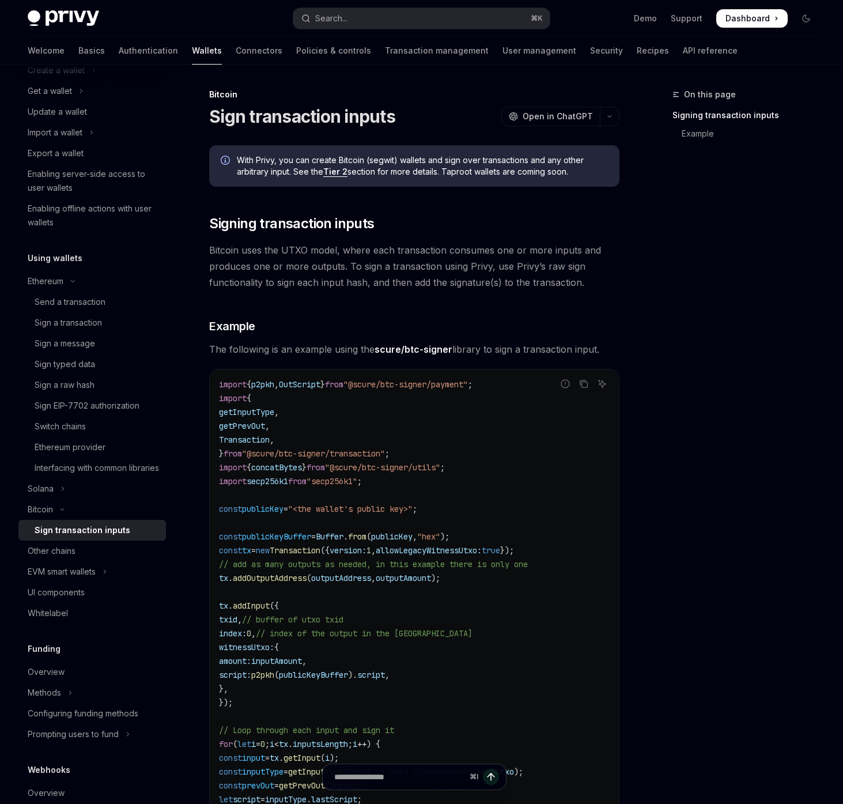
click at [66, 537] on div "Sign transaction inputs" at bounding box center [83, 530] width 96 height 14
click at [607, 317] on div "With Privy, you can create Bitcoin (segwit) wallets and sign over transactions …" at bounding box center [414, 680] width 410 height 1071
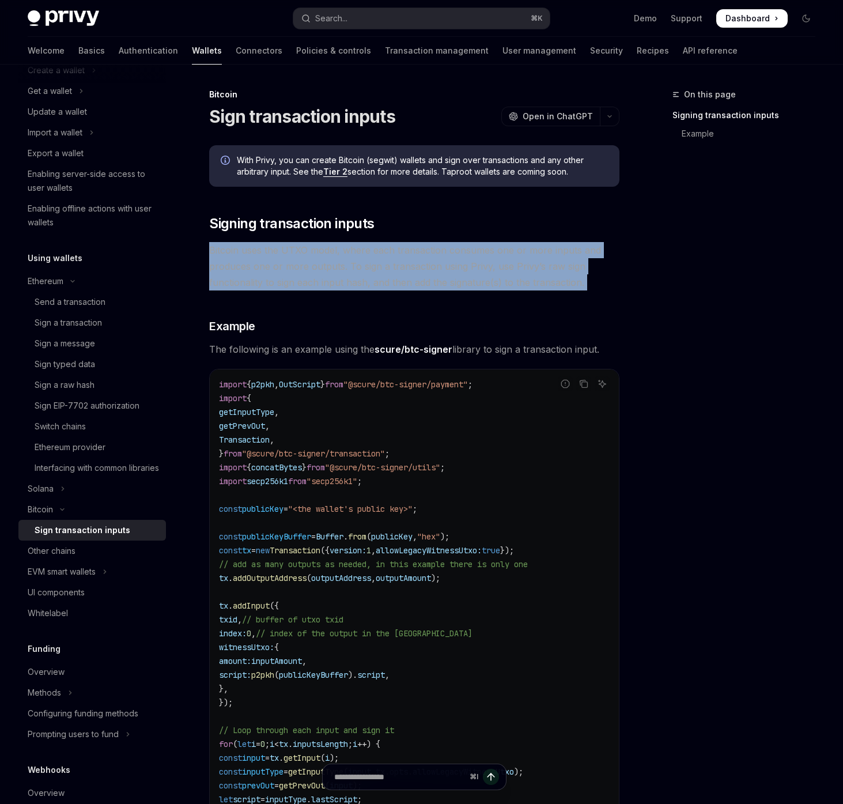
drag, startPoint x: 611, startPoint y: 255, endPoint x: 666, endPoint y: 421, distance: 174.5
click at [637, 338] on div "On this page Signing transaction inputs Example Bitcoin Sign transaction inputs…" at bounding box center [421, 734] width 807 height 1338
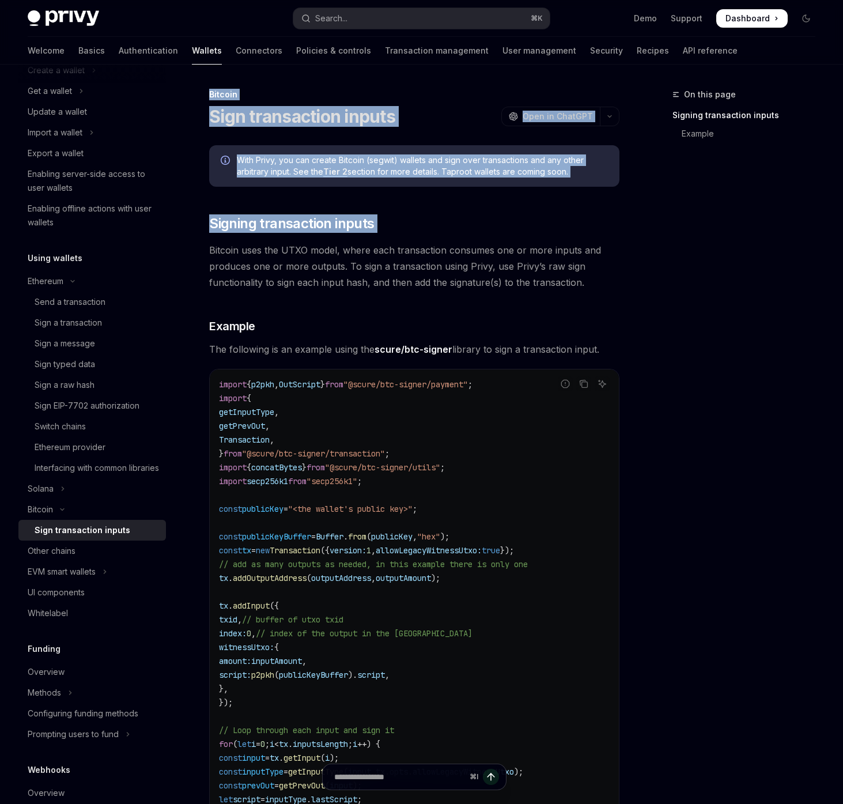
click at [680, 457] on div "On this page Signing transaction inputs Example" at bounding box center [737, 446] width 175 height 717
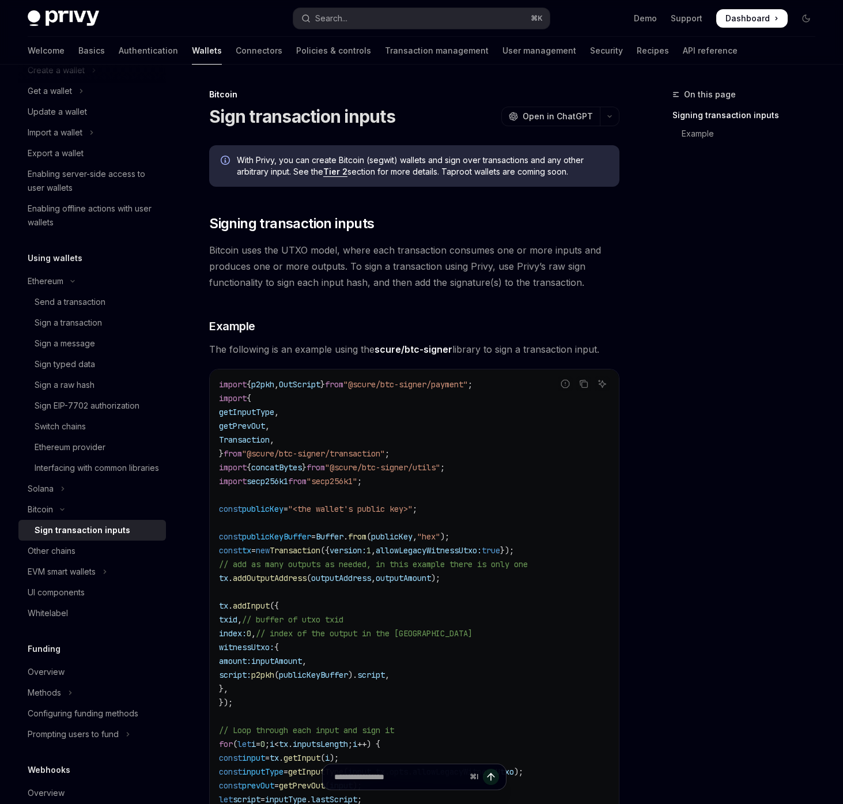
click at [680, 457] on div "On this page Signing transaction inputs Example" at bounding box center [737, 446] width 175 height 717
drag, startPoint x: 608, startPoint y: 351, endPoint x: 609, endPoint y: 235, distance: 115.9
click at [608, 295] on div "With Privy, you can create Bitcoin (segwit) wallets and sign over transactions …" at bounding box center [414, 680] width 410 height 1071
click at [609, 235] on div "With Privy, you can create Bitcoin (segwit) wallets and sign over transactions …" at bounding box center [414, 680] width 410 height 1071
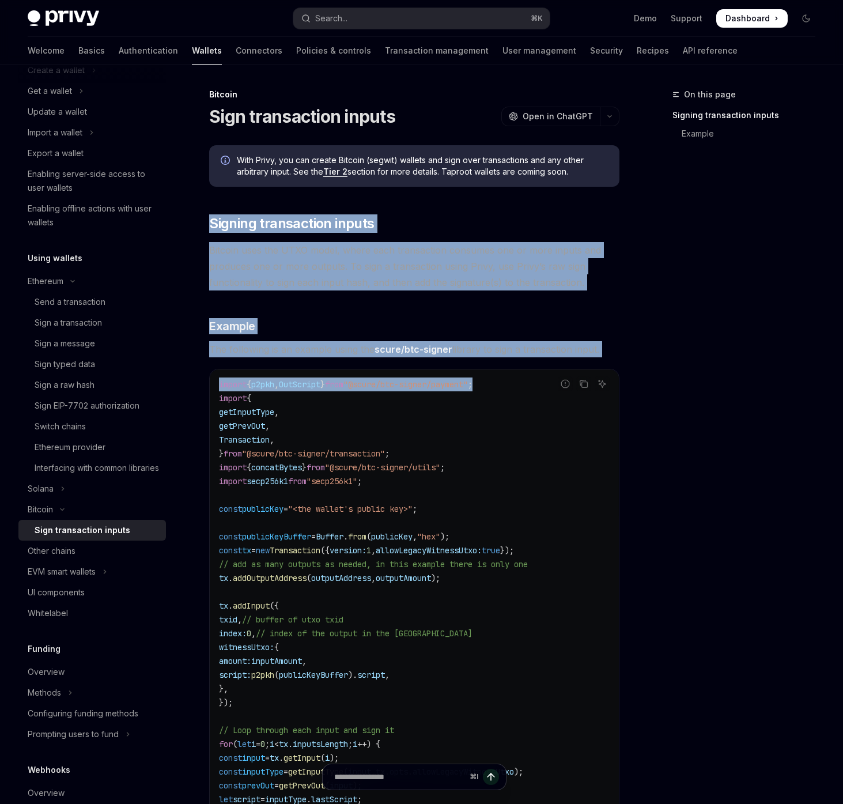
drag, startPoint x: 604, startPoint y: 213, endPoint x: 632, endPoint y: 382, distance: 171.8
click at [632, 382] on div "On this page Signing transaction inputs Example Bitcoin Sign transaction inputs…" at bounding box center [421, 734] width 807 height 1338
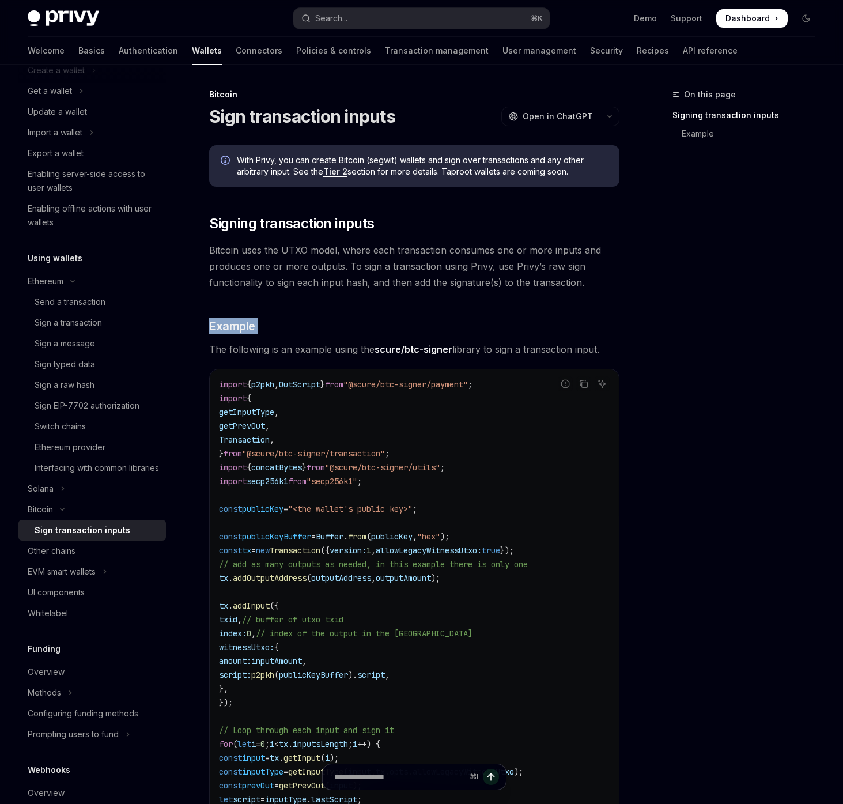
drag, startPoint x: 632, startPoint y: 341, endPoint x: 642, endPoint y: 223, distance: 118.6
click at [632, 275] on div "On this page Signing transaction inputs Example Bitcoin Sign transaction inputs…" at bounding box center [421, 734] width 807 height 1338
click at [642, 223] on div "On this page Signing transaction inputs Example Bitcoin Sign transaction inputs…" at bounding box center [421, 734] width 807 height 1338
type textarea "*"
